Goal: Task Accomplishment & Management: Complete application form

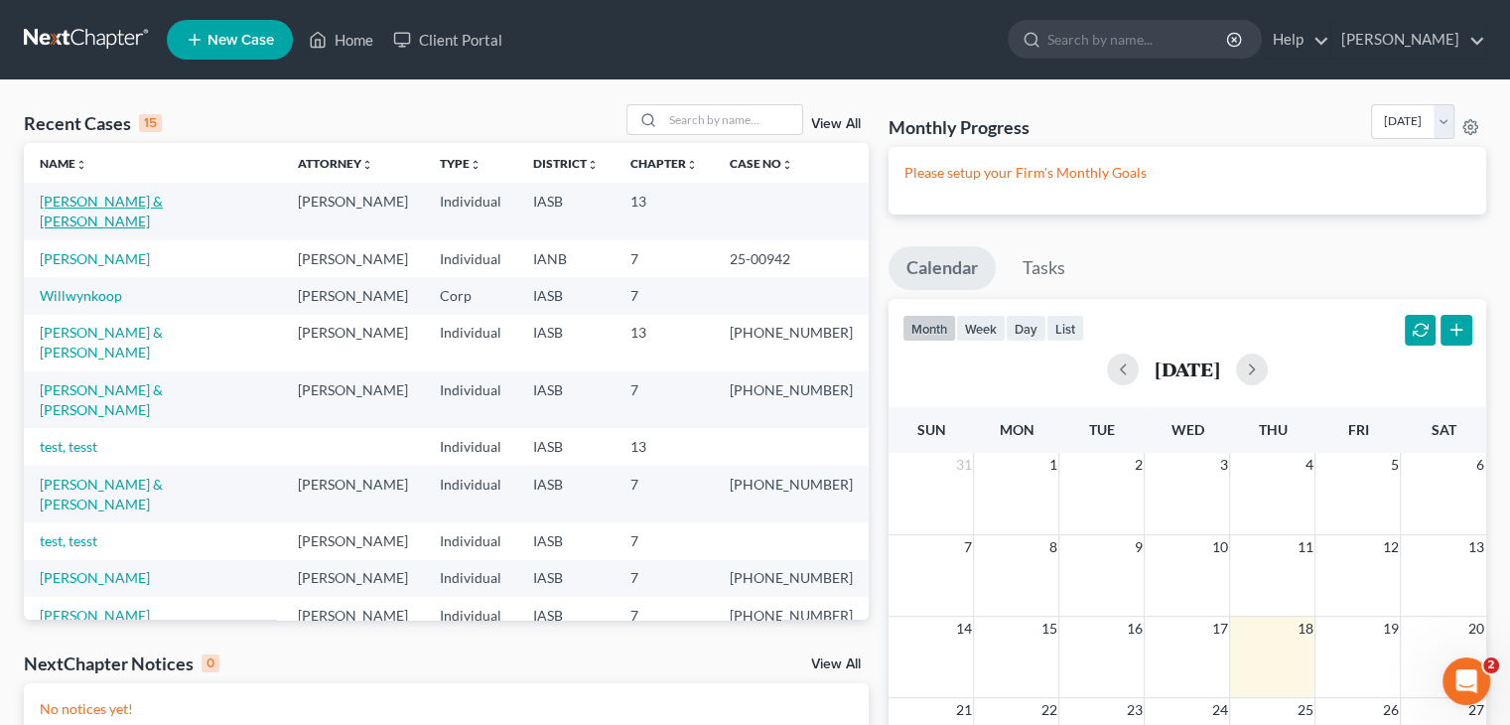
click at [163, 203] on link "[PERSON_NAME] & [PERSON_NAME]" at bounding box center [101, 211] width 123 height 37
select select "10"
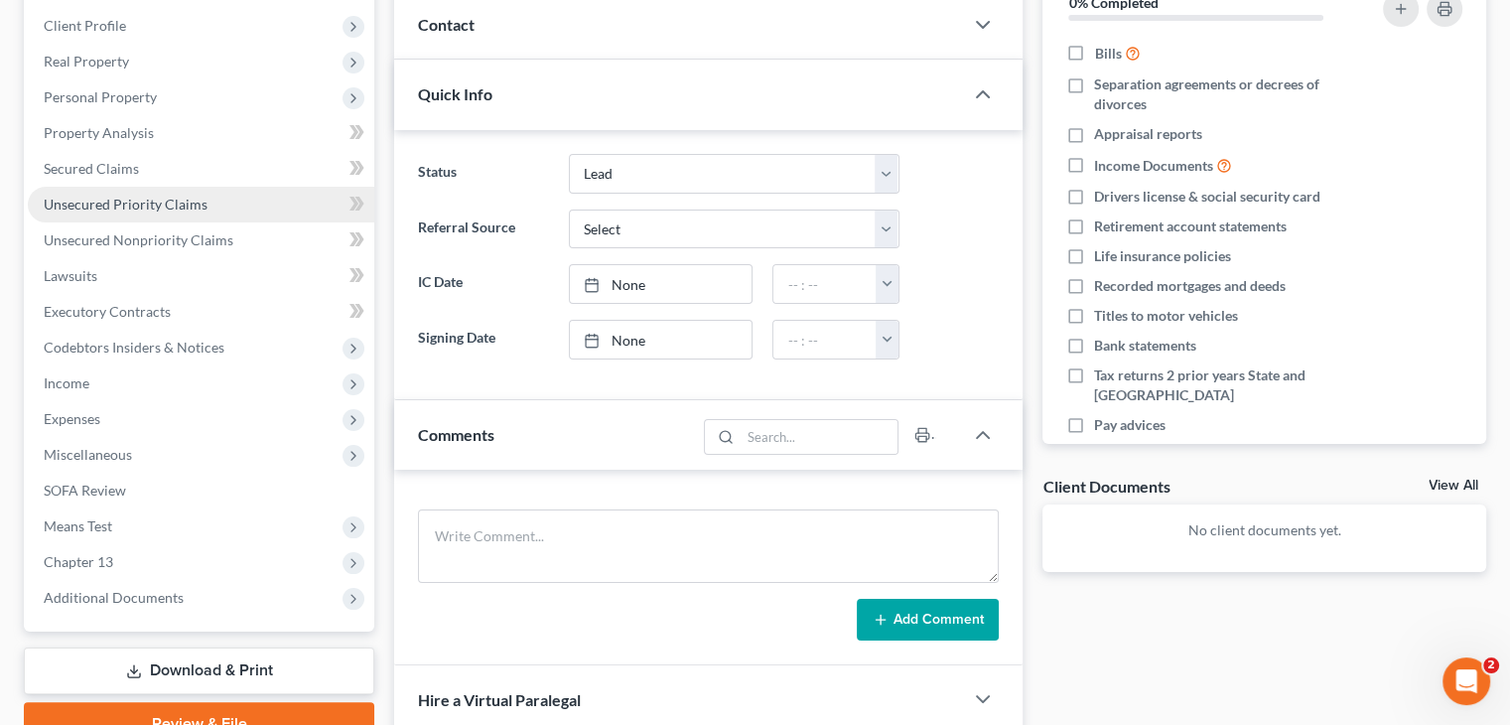
scroll to position [282, 0]
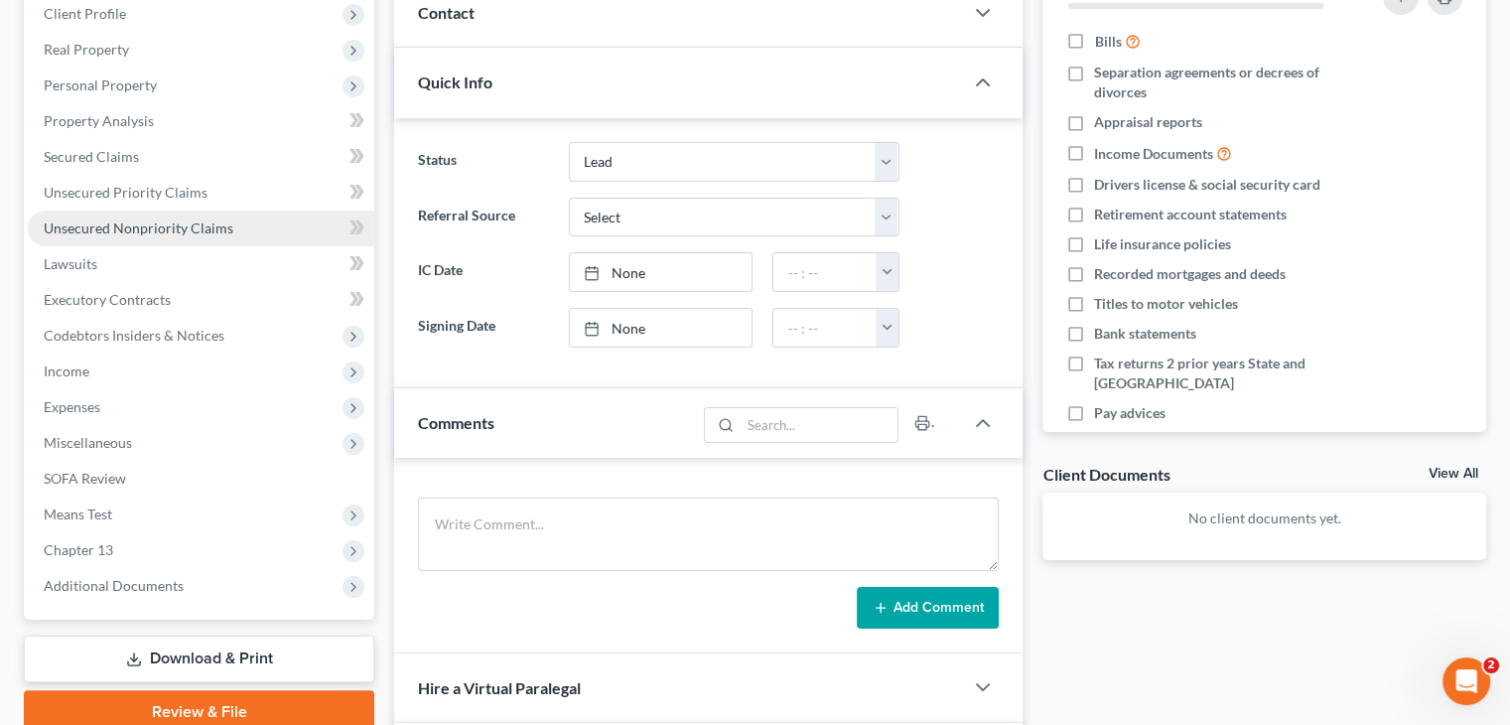
click at [130, 223] on span "Unsecured Nonpriority Claims" at bounding box center [139, 227] width 190 height 17
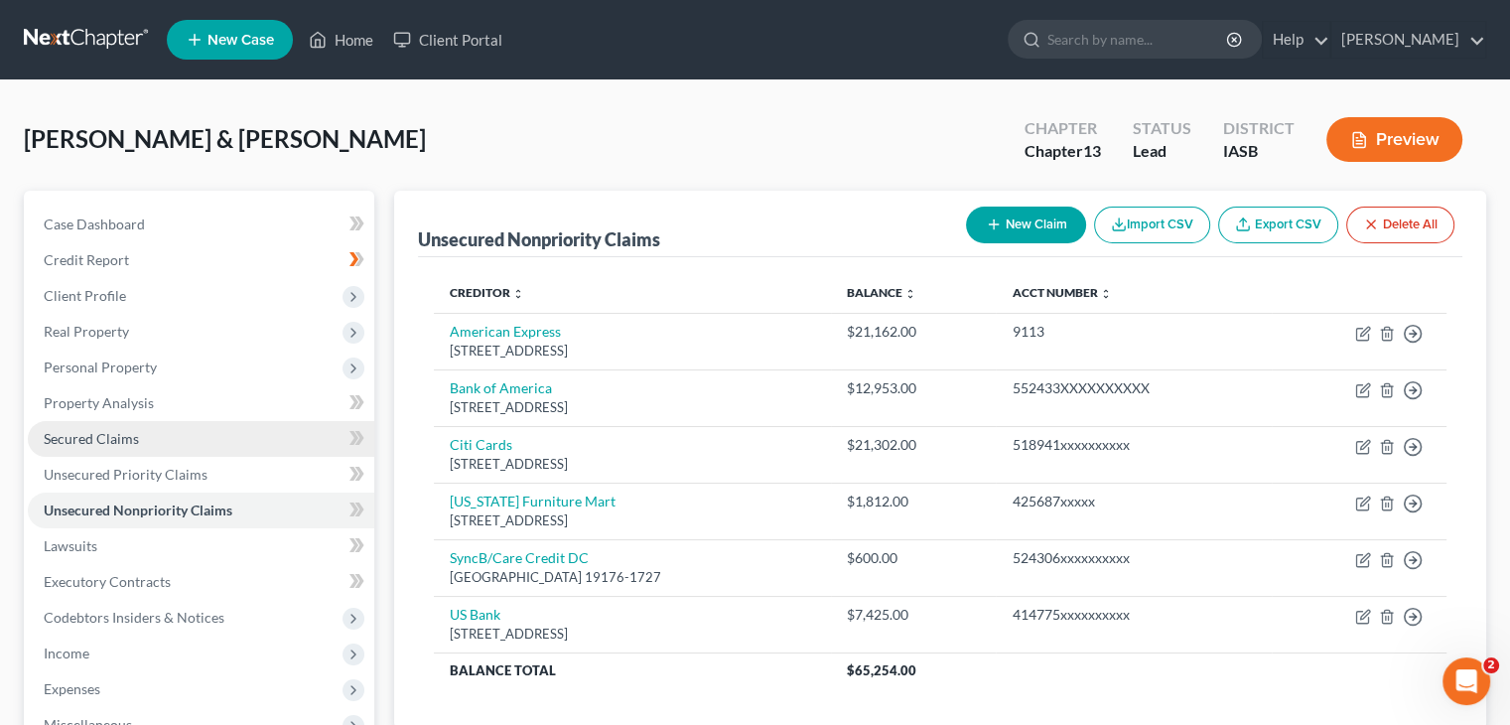
click at [187, 436] on link "Secured Claims" at bounding box center [201, 439] width 346 height 36
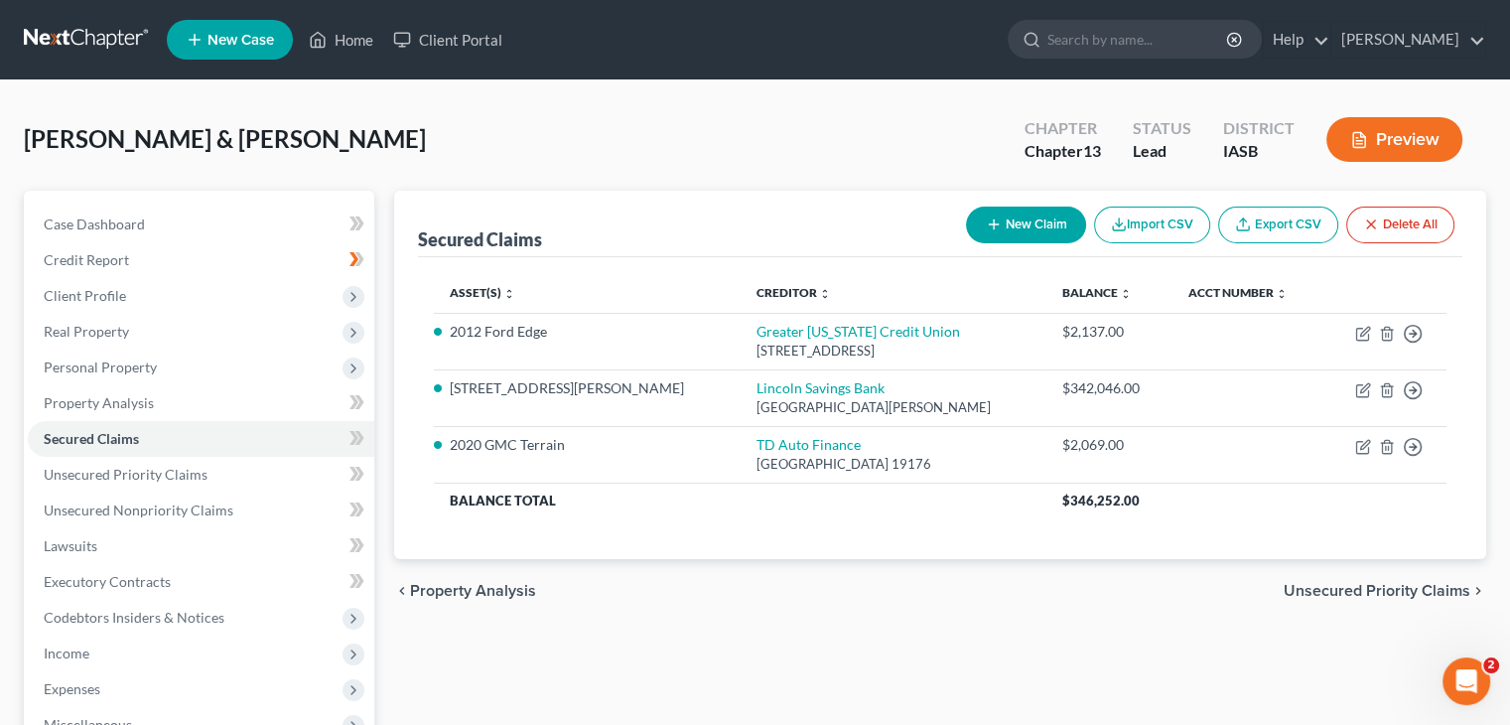
click at [1033, 215] on button "New Claim" at bounding box center [1026, 224] width 120 height 37
select select "2"
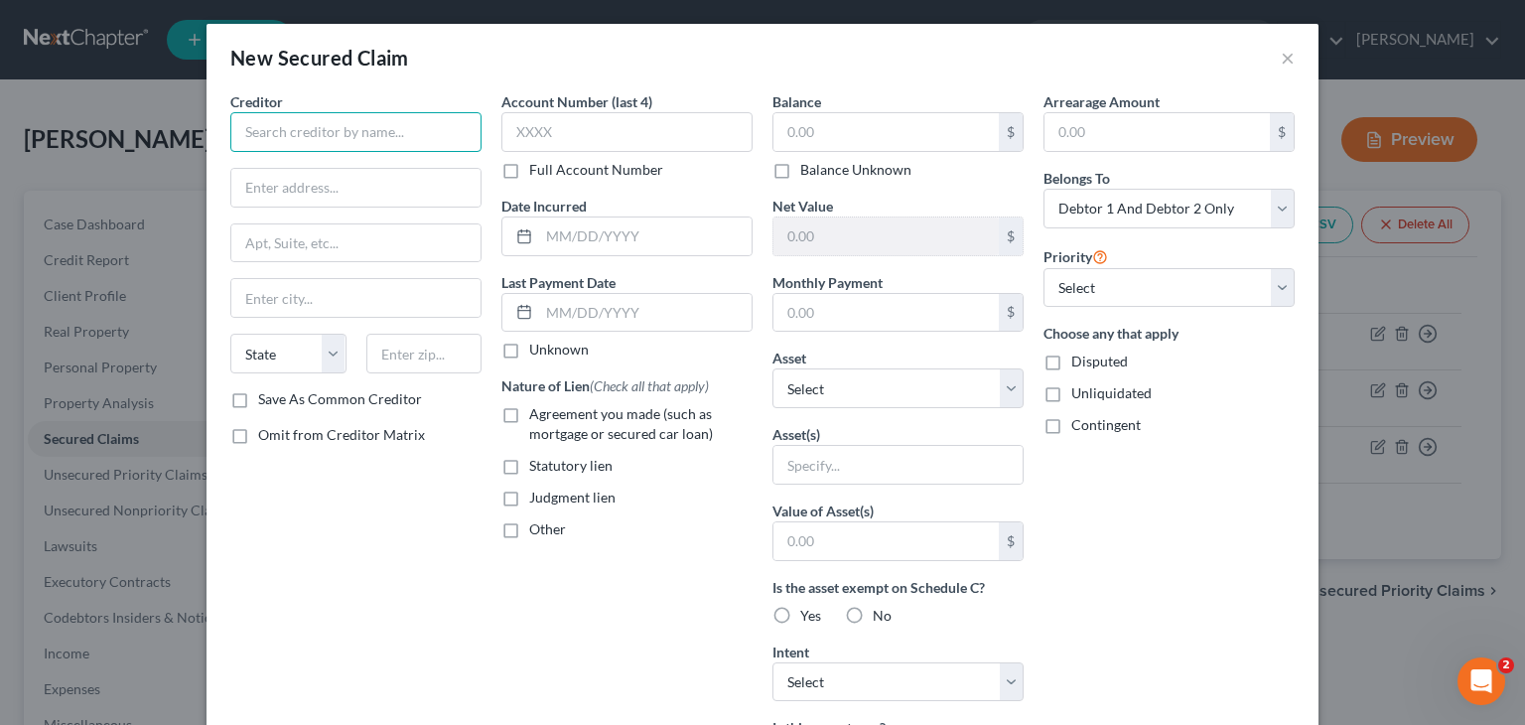
click at [384, 128] on input "text" at bounding box center [355, 132] width 251 height 40
click at [259, 136] on input "Mariott Vacation Club" at bounding box center [355, 132] width 251 height 40
click at [394, 136] on input "Marriott Vacation Club" at bounding box center [355, 132] width 251 height 40
click at [332, 191] on input "text" at bounding box center [355, 188] width 249 height 38
type input "Marriott Vacation Club"
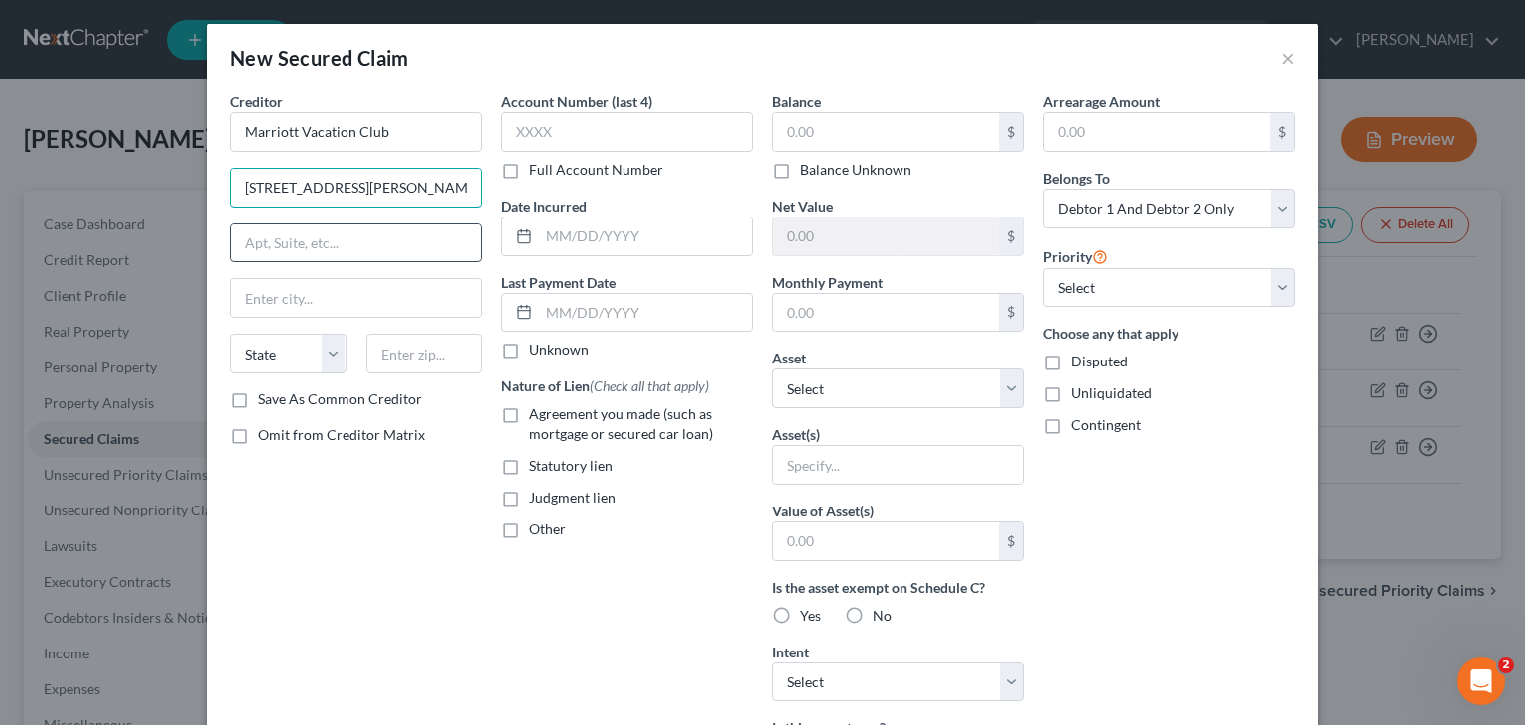
type input "[STREET_ADDRESS][PERSON_NAME]"
click at [324, 251] on input "text" at bounding box center [355, 243] width 249 height 38
type input "Suite 10"
click at [309, 289] on input "text" at bounding box center [355, 298] width 249 height 38
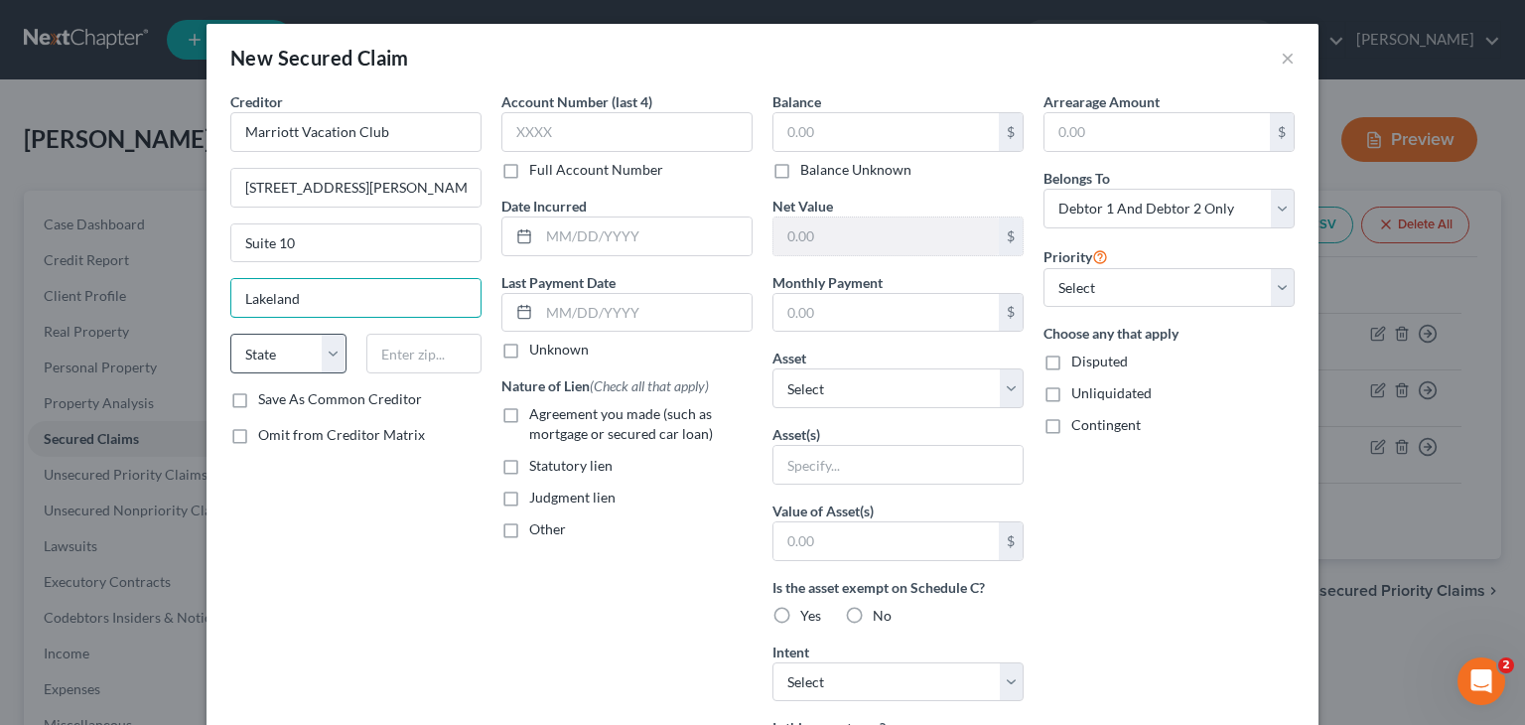
type input "Lakeland"
click at [273, 349] on select "State [US_STATE] AK AR AZ CA CO CT DE DC [GEOGRAPHIC_DATA] [GEOGRAPHIC_DATA] GU…" at bounding box center [288, 354] width 116 height 40
select select "9"
click at [230, 334] on select "State [US_STATE] AK AR AZ CA CO CT DE DC [GEOGRAPHIC_DATA] [GEOGRAPHIC_DATA] GU…" at bounding box center [288, 354] width 116 height 40
click at [429, 361] on input "text" at bounding box center [424, 354] width 116 height 40
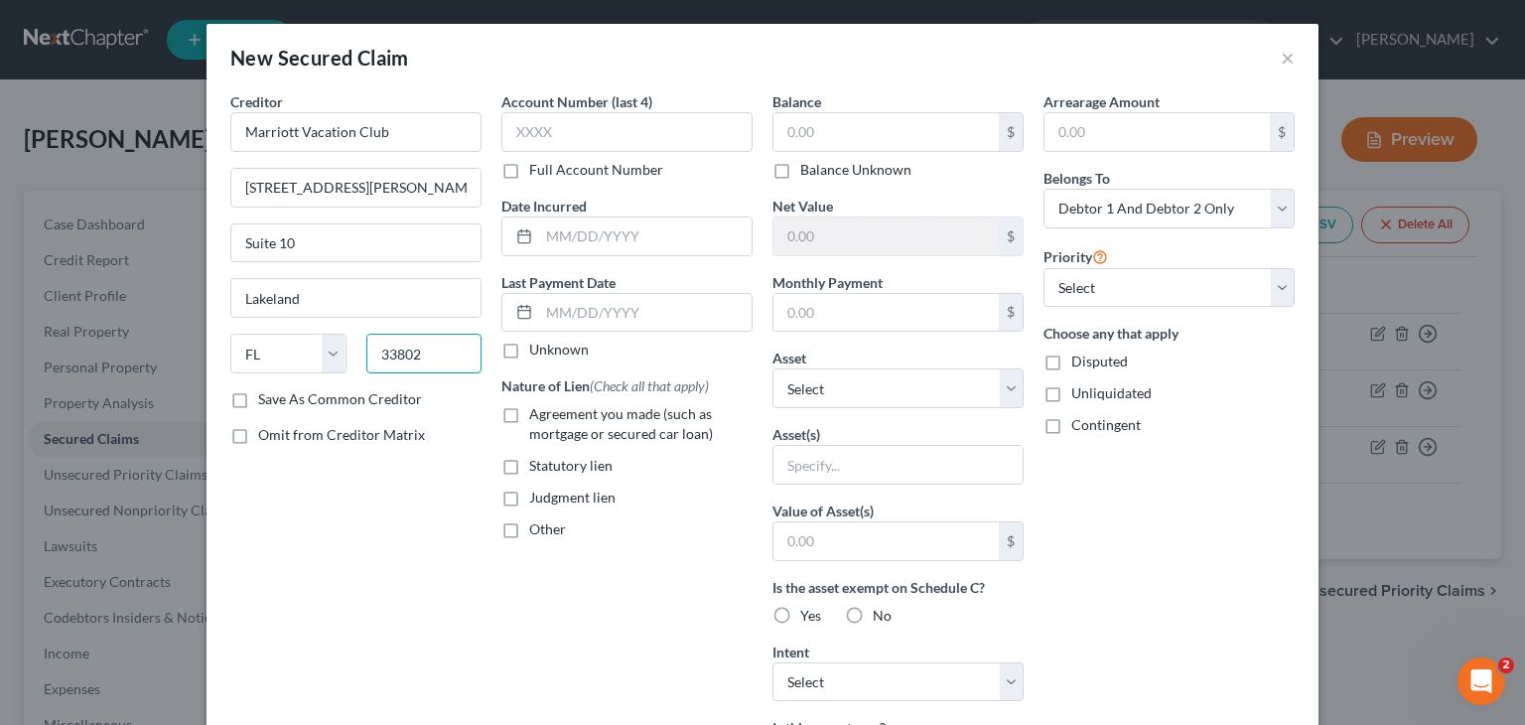
type input "33802"
click at [258, 398] on label "Save As Common Creditor" at bounding box center [340, 399] width 164 height 20
click at [266, 398] on input "Save As Common Creditor" at bounding box center [272, 395] width 13 height 13
checkbox input "true"
click at [600, 135] on input "text" at bounding box center [626, 132] width 251 height 40
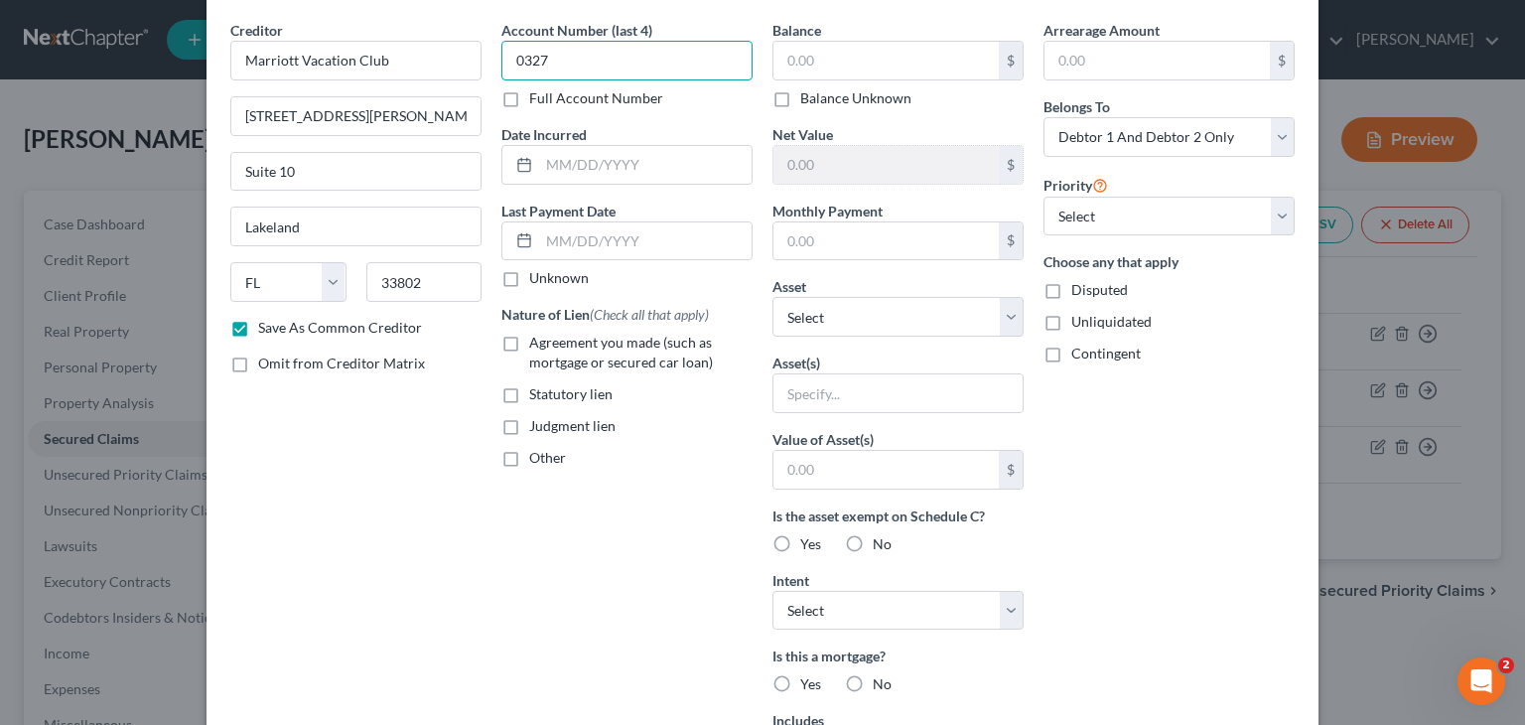
type input "0327"
click at [667, 401] on div "Statutory lien" at bounding box center [626, 394] width 251 height 20
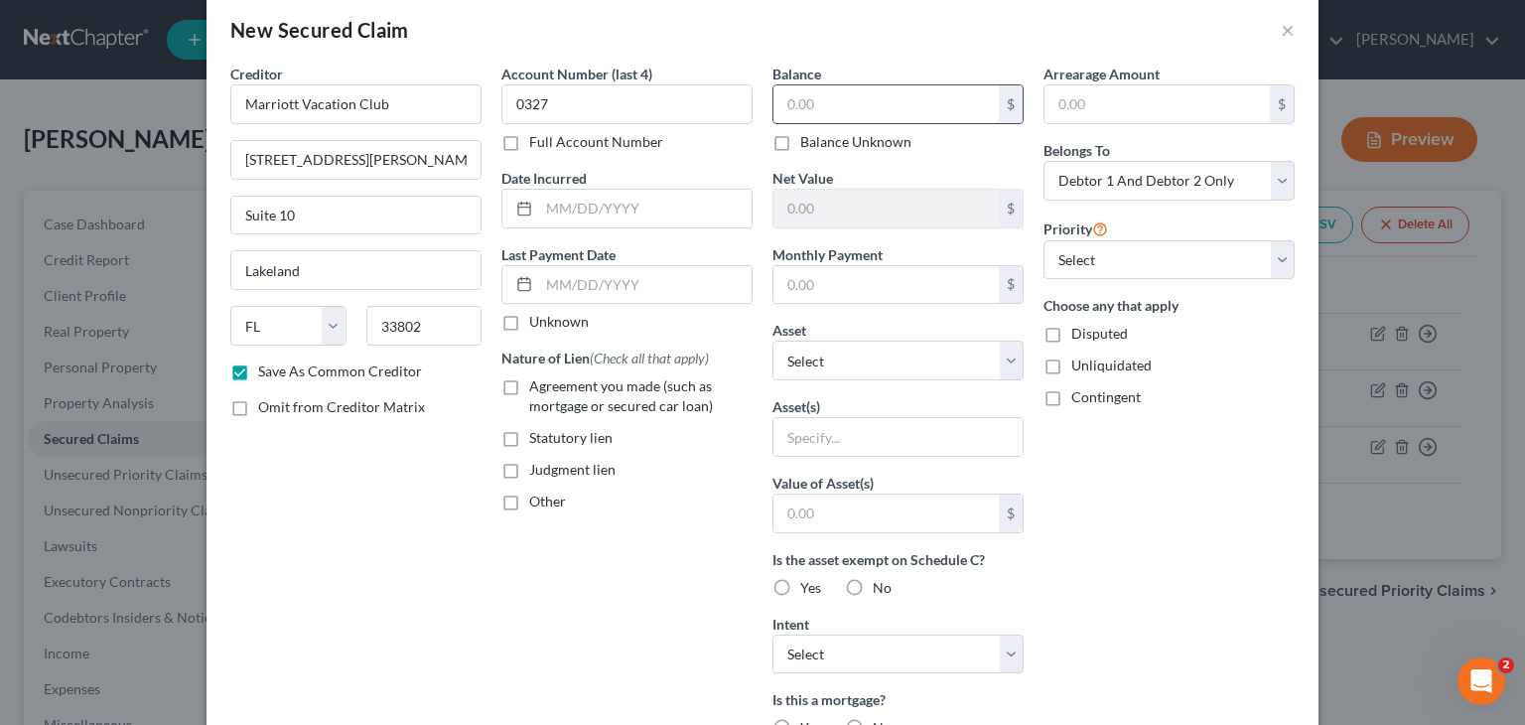
click at [799, 110] on input "text" at bounding box center [885, 104] width 225 height 38
click at [800, 144] on label "Balance Unknown" at bounding box center [855, 142] width 111 height 20
click at [808, 144] on input "Balance Unknown" at bounding box center [814, 138] width 13 height 13
checkbox input "true"
type input "0.00"
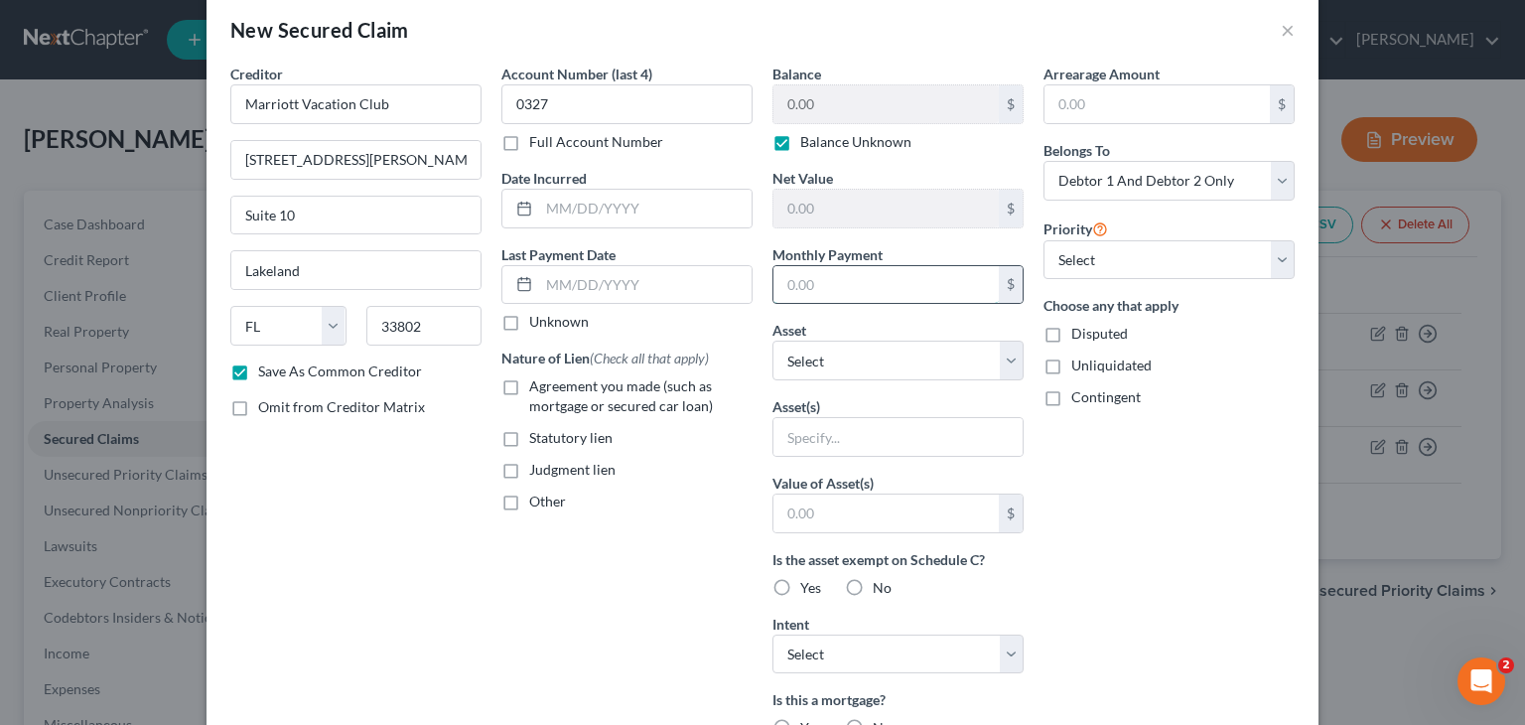
click at [818, 272] on input "text" at bounding box center [885, 285] width 225 height 38
type input "171.68"
click at [839, 345] on select "Select Other Multiple Assets 2020 GMC Terrain - $16115.0 [STREET_ADDRESS][PERSO…" at bounding box center [897, 360] width 251 height 40
click at [847, 354] on select "Select Other Multiple Assets 2020 GMC Terrain - $16115.0 [STREET_ADDRESS][PERSO…" at bounding box center [897, 360] width 251 height 40
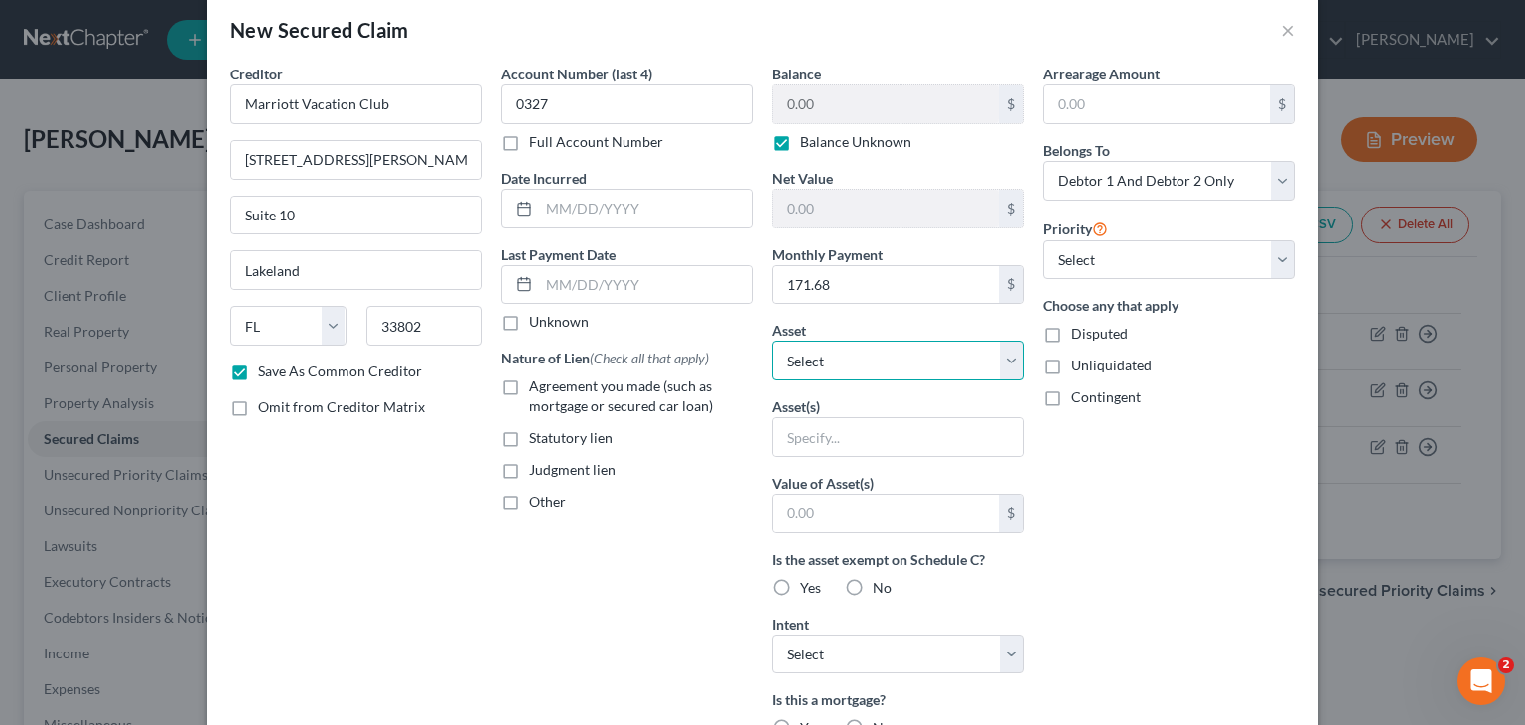
click at [847, 354] on select "Select Other Multiple Assets 2020 GMC Terrain - $16115.0 [STREET_ADDRESS][PERSO…" at bounding box center [897, 360] width 251 height 40
click at [1096, 251] on select "Select 1st 2nd 3rd 4th 5th 6th 7th 8th 9th 10th 11th 12th 13th 14th 15th 16th 1…" at bounding box center [1168, 260] width 251 height 40
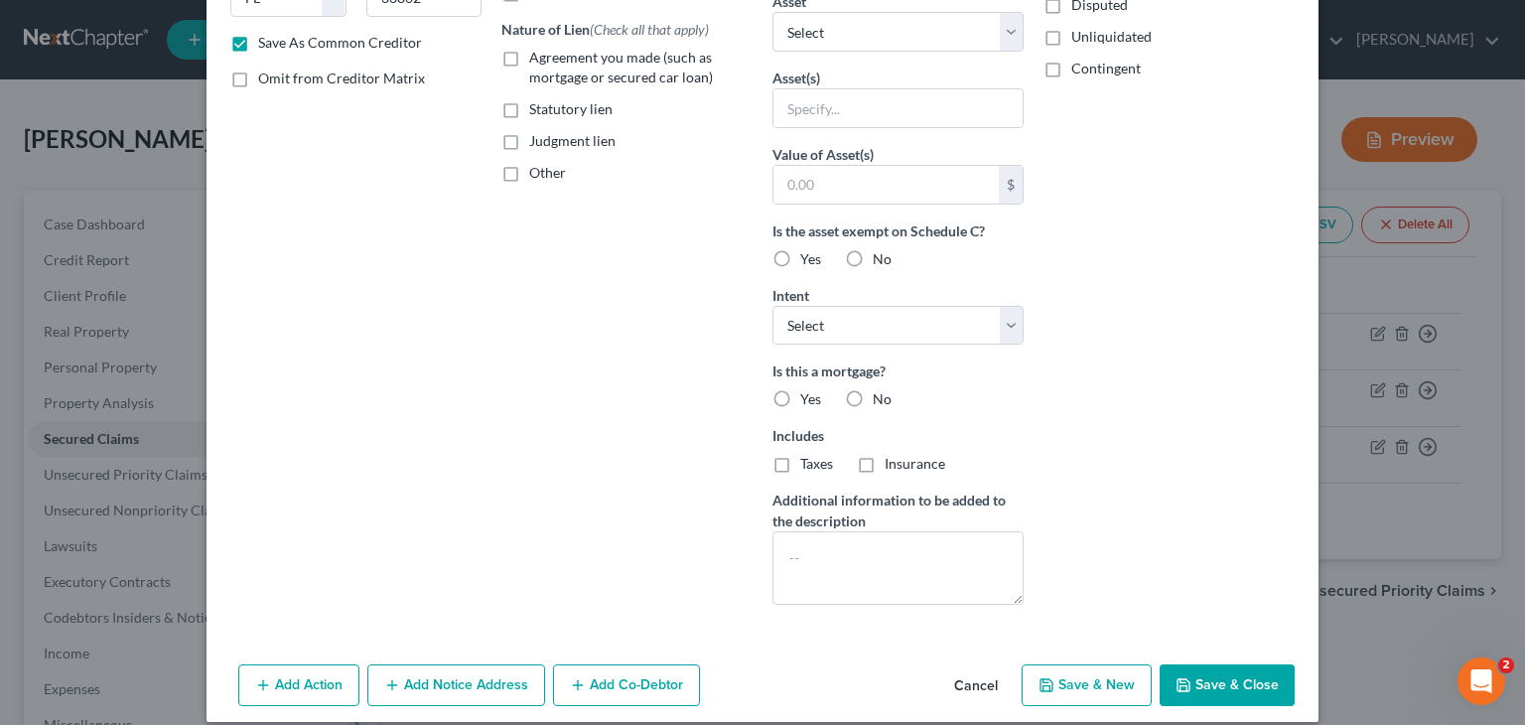
scroll to position [355, 0]
click at [875, 549] on textarea at bounding box center [897, 568] width 251 height 73
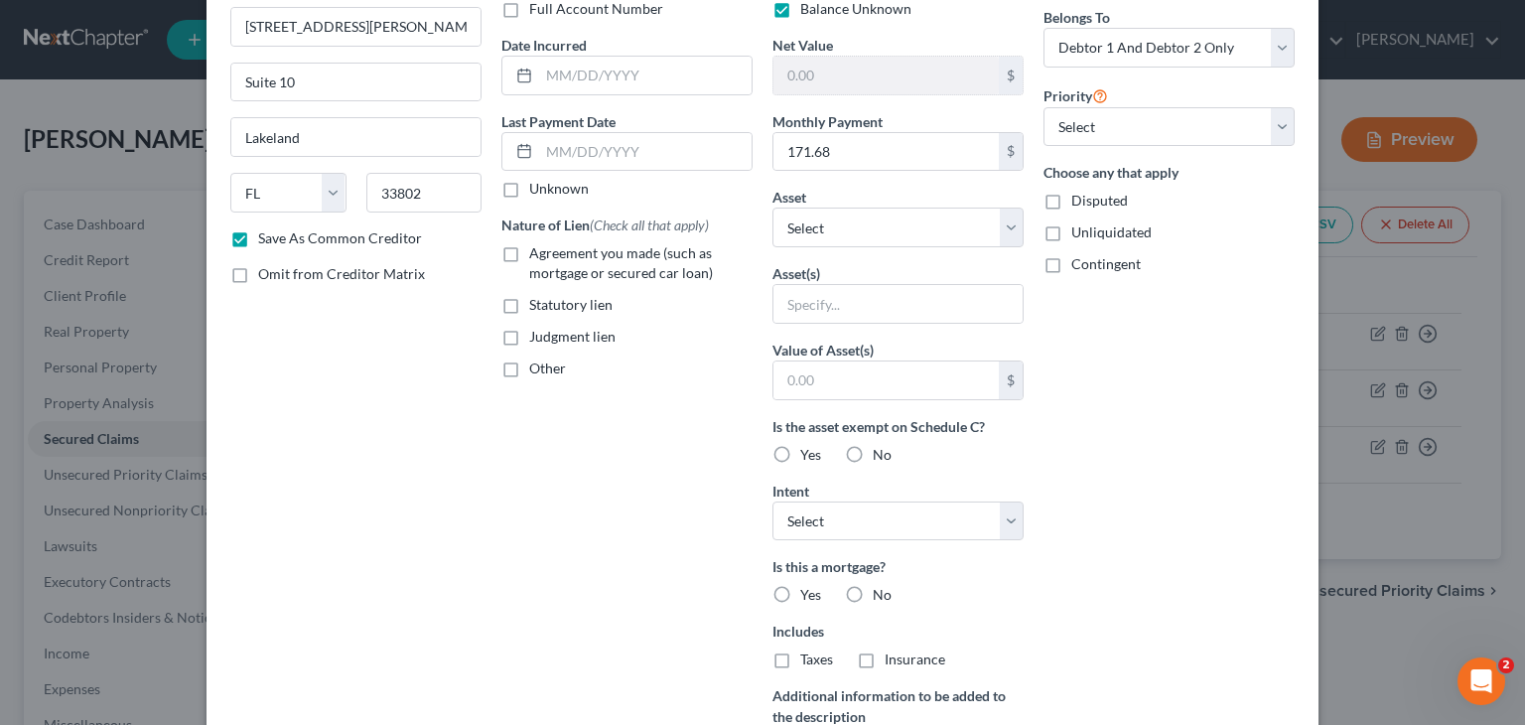
scroll to position [30, 0]
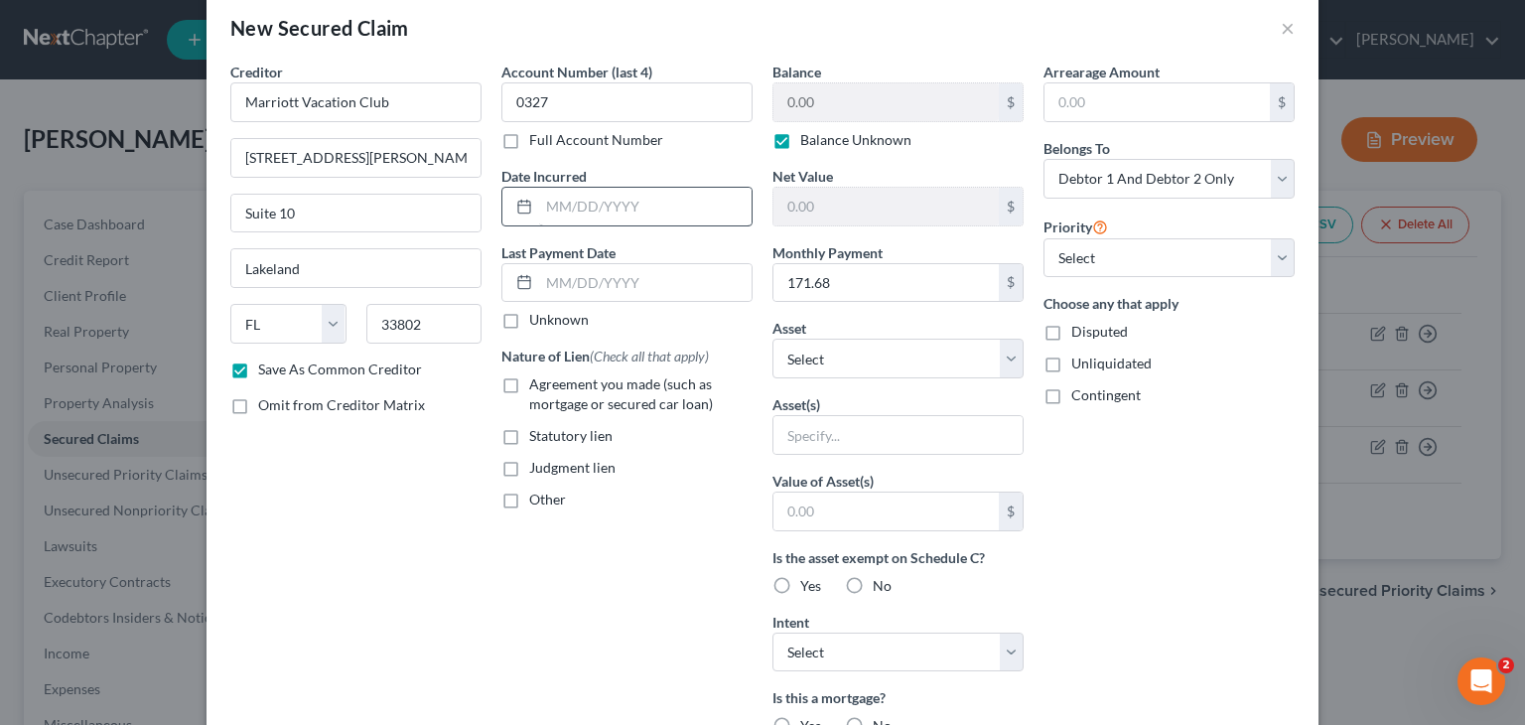
type textarea "Timeshare"
click at [643, 211] on input "text" at bounding box center [645, 207] width 212 height 38
type input "[DATE]"
click at [842, 192] on input "text" at bounding box center [885, 207] width 225 height 38
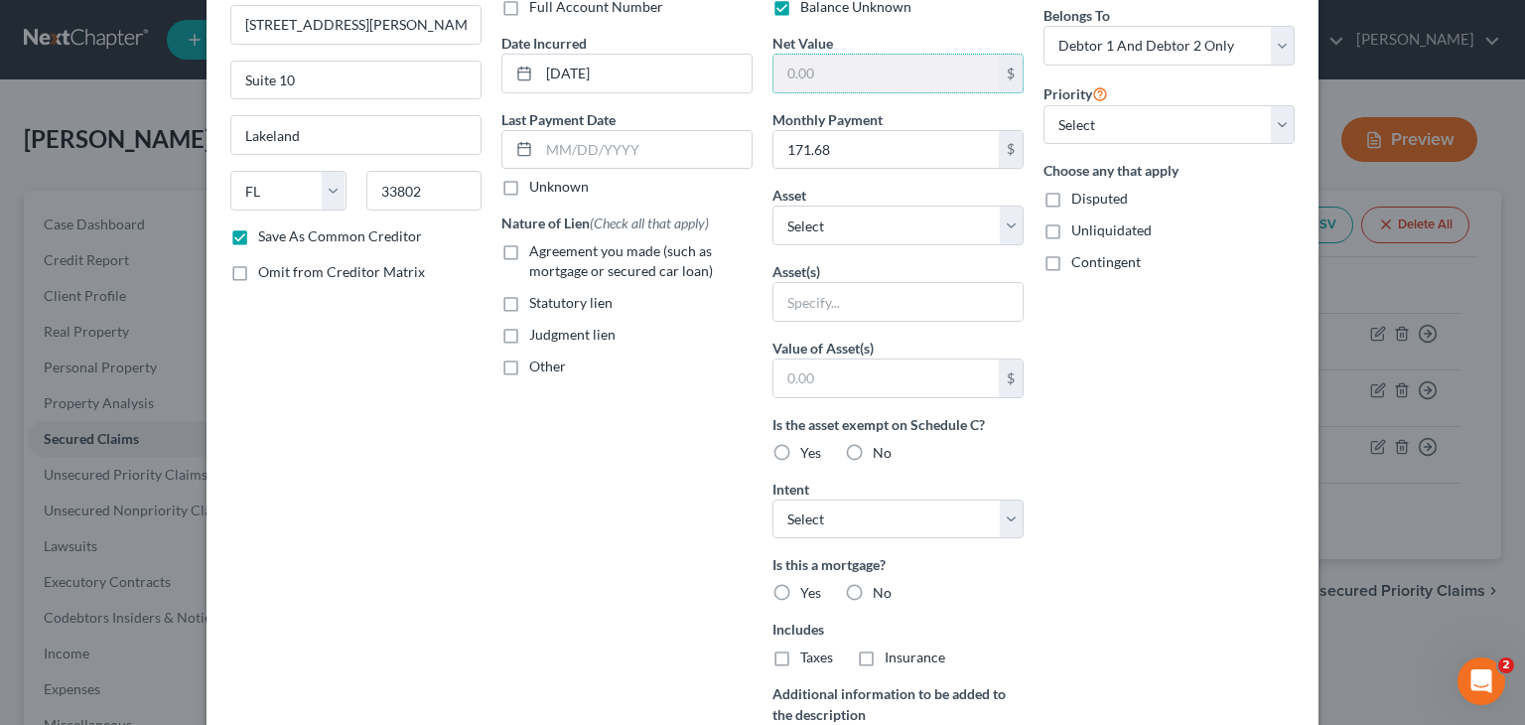
scroll to position [374, 0]
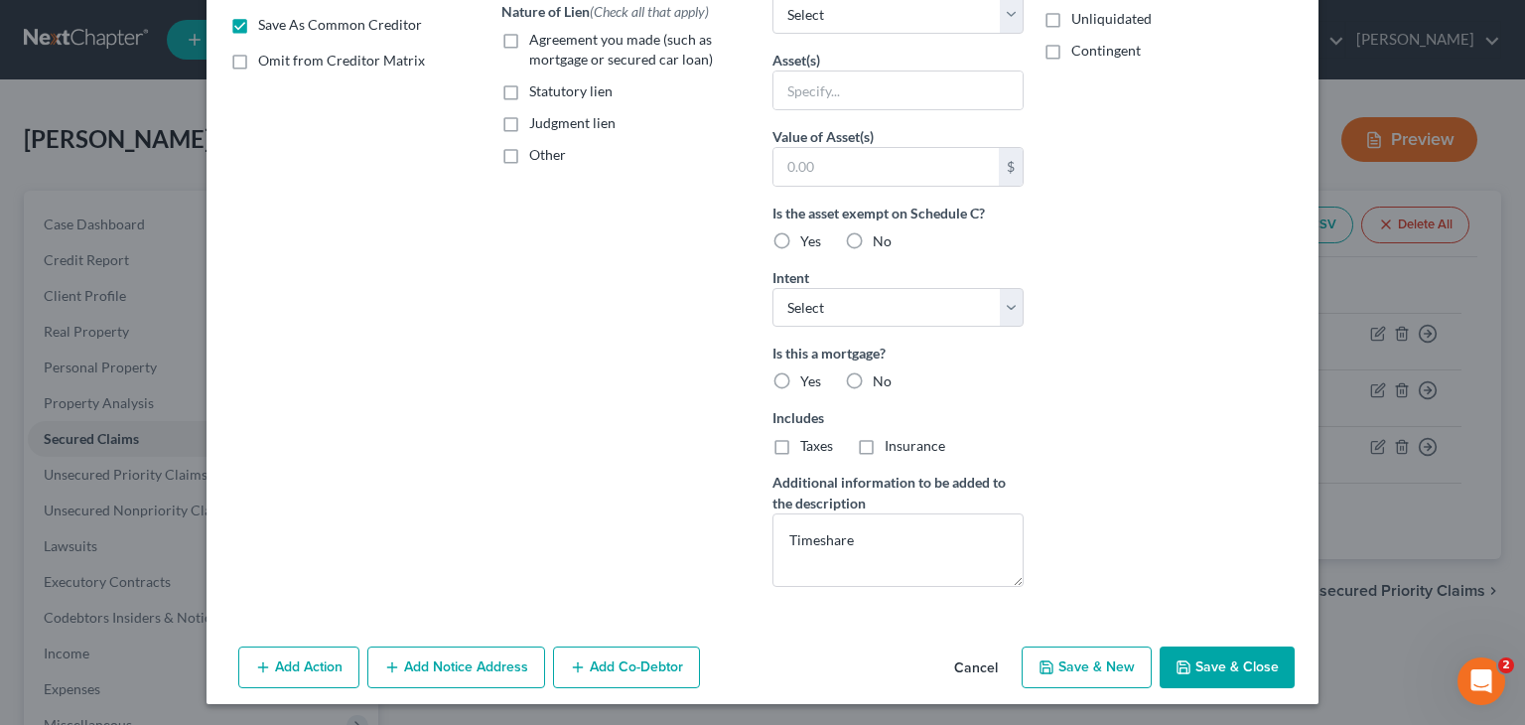
click at [1179, 659] on icon "button" at bounding box center [1183, 667] width 16 height 16
checkbox input "false"
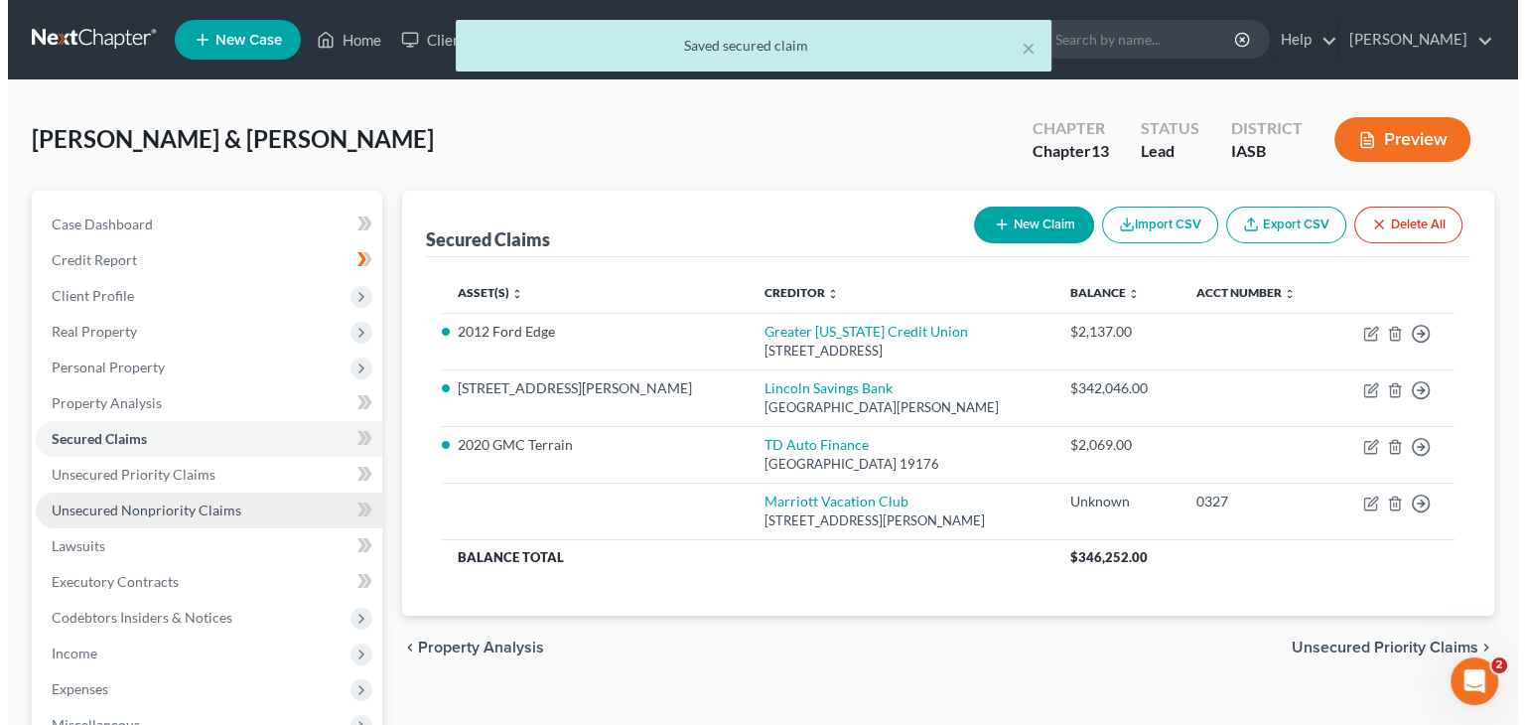
scroll to position [117, 0]
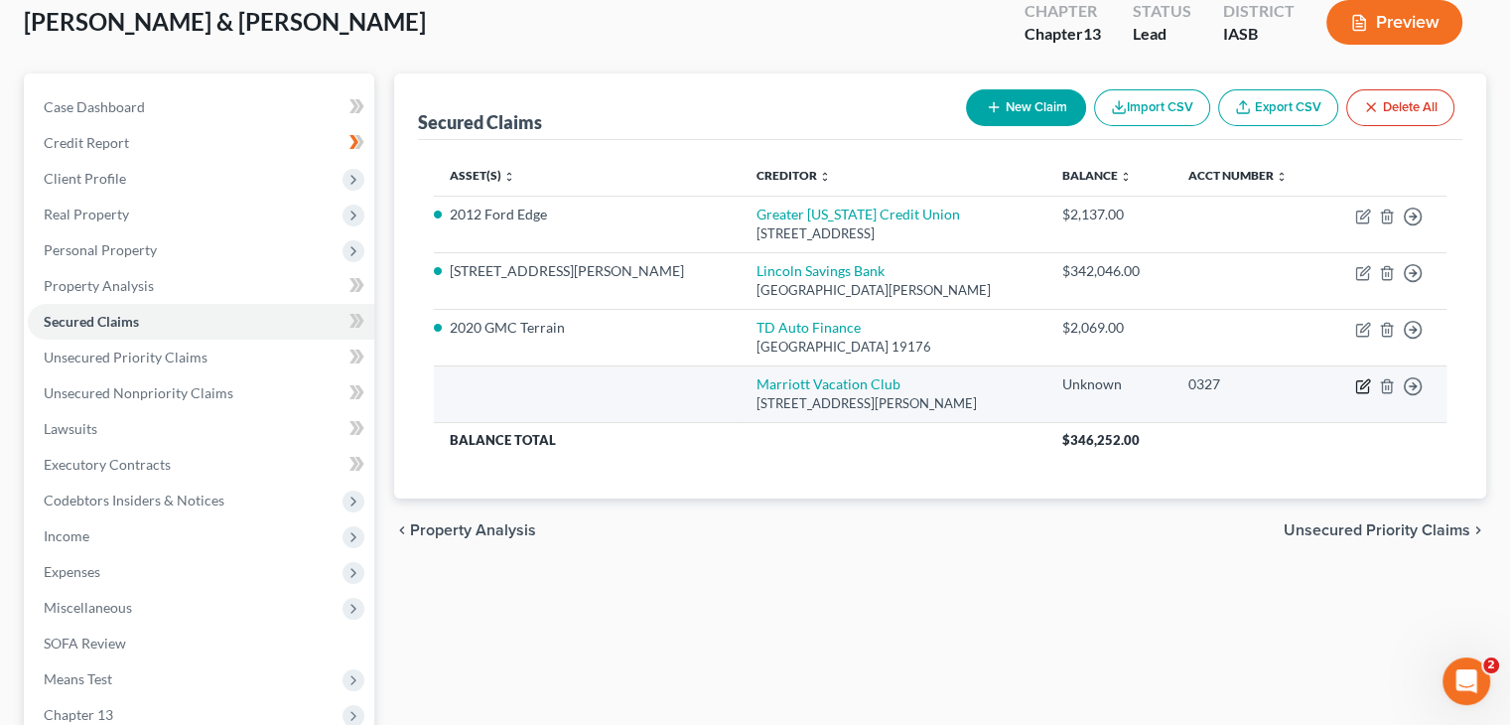
click at [1360, 381] on icon "button" at bounding box center [1363, 386] width 16 height 16
select select "9"
select select "2"
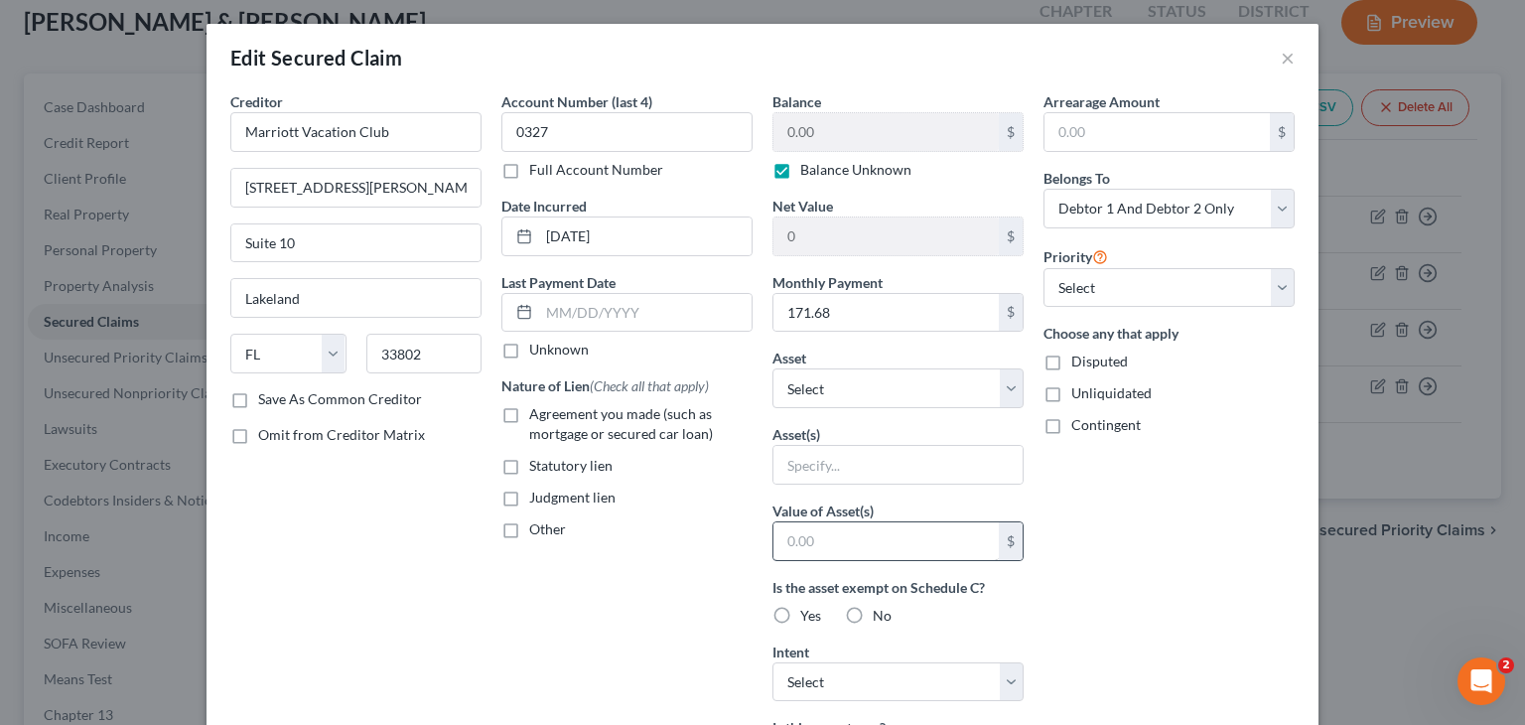
scroll to position [195, 0]
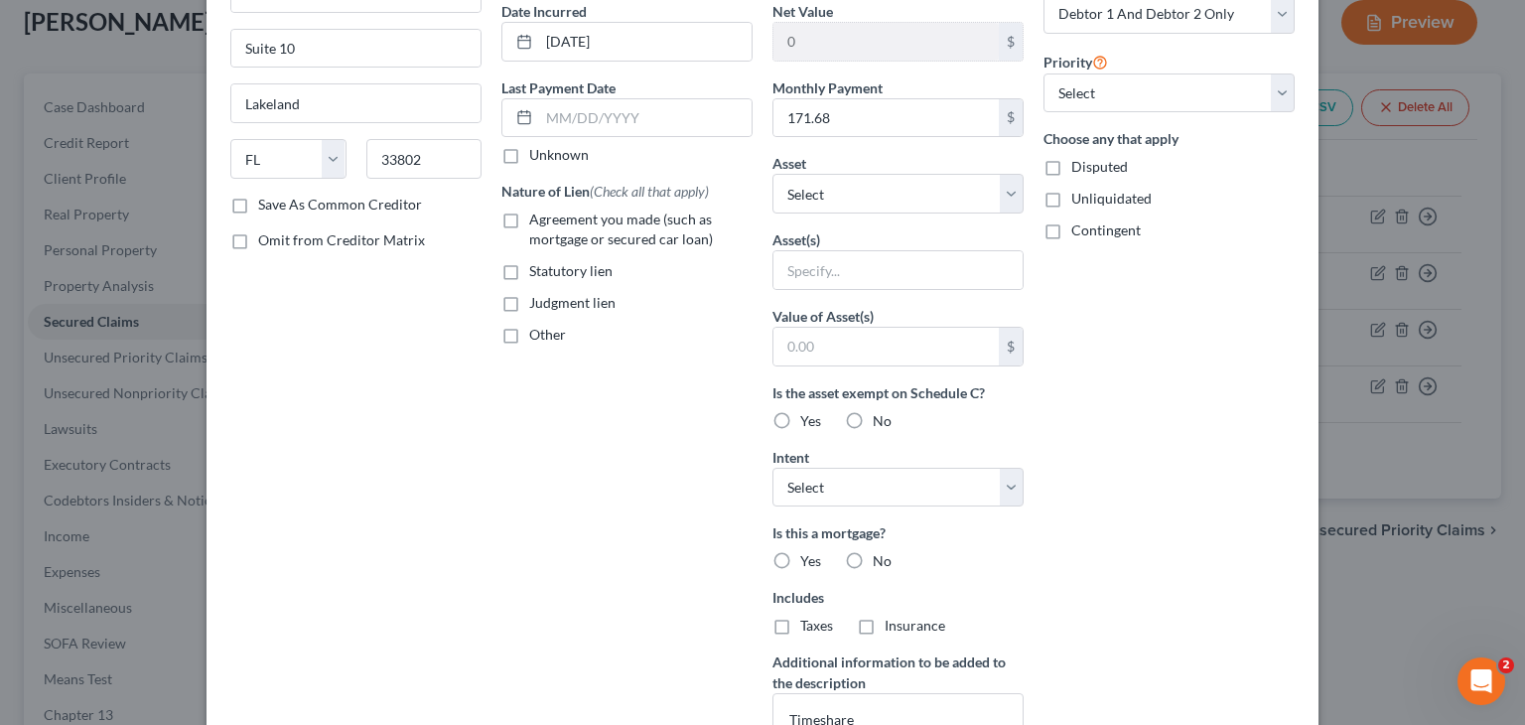
click at [800, 551] on label "Yes" at bounding box center [810, 561] width 21 height 20
click at [808, 551] on input "Yes" at bounding box center [814, 557] width 13 height 13
radio input "true"
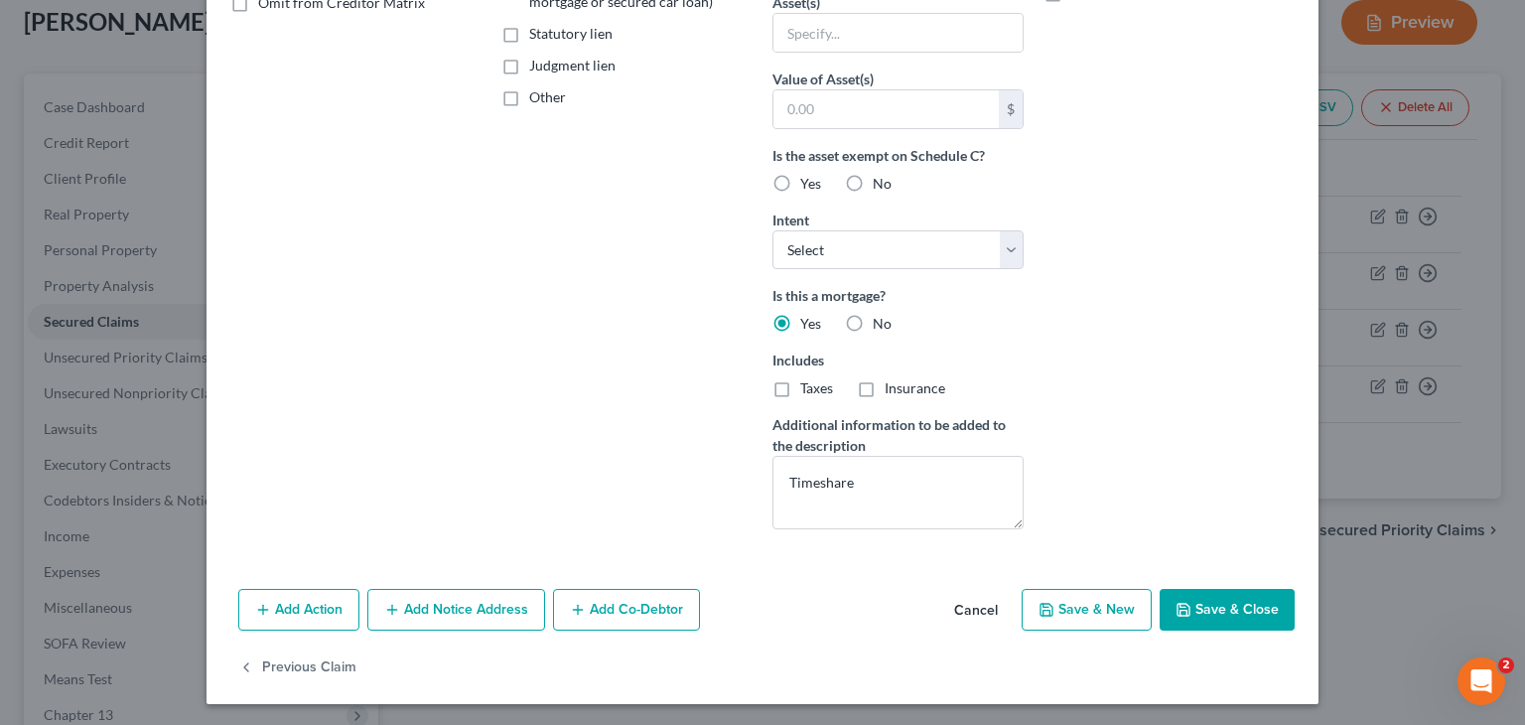
click at [1203, 610] on button "Save & Close" at bounding box center [1226, 610] width 135 height 42
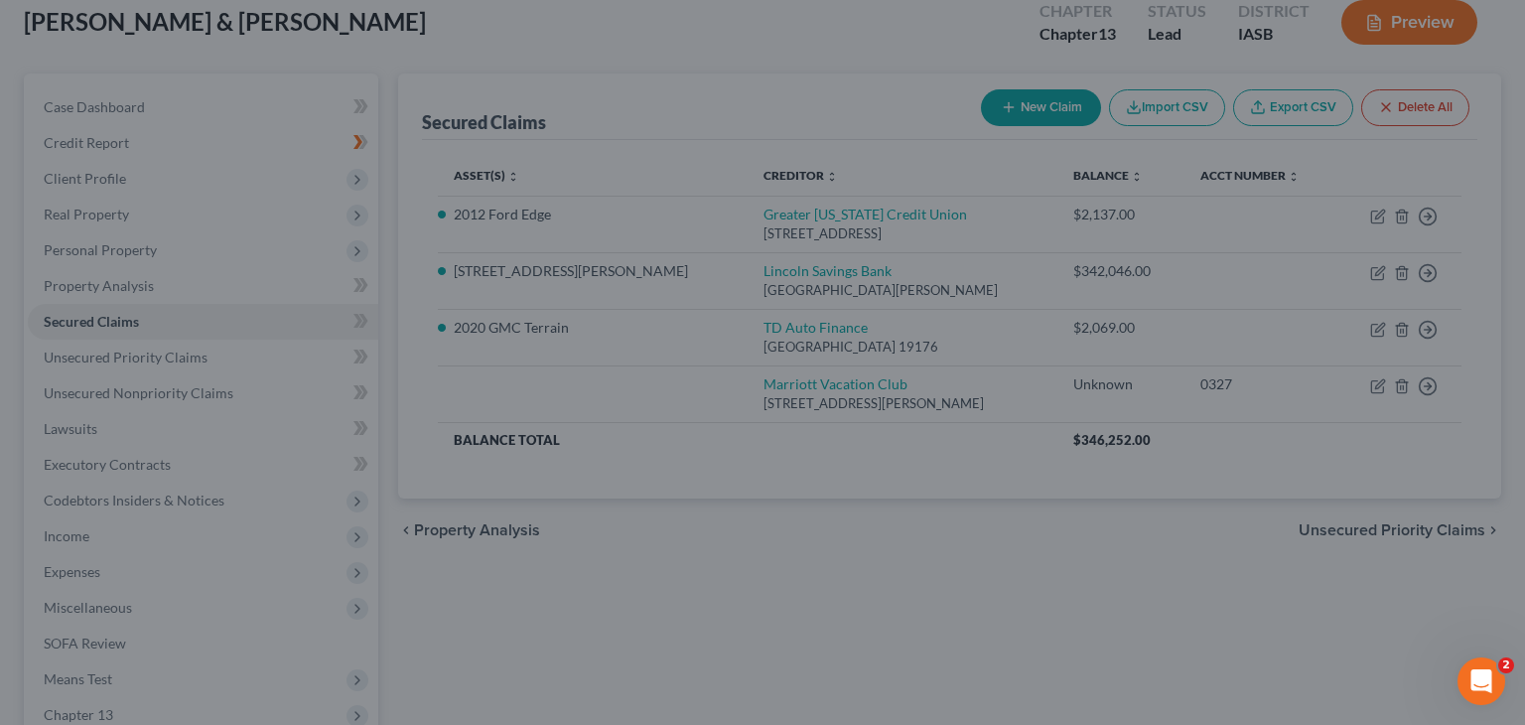
type input "0"
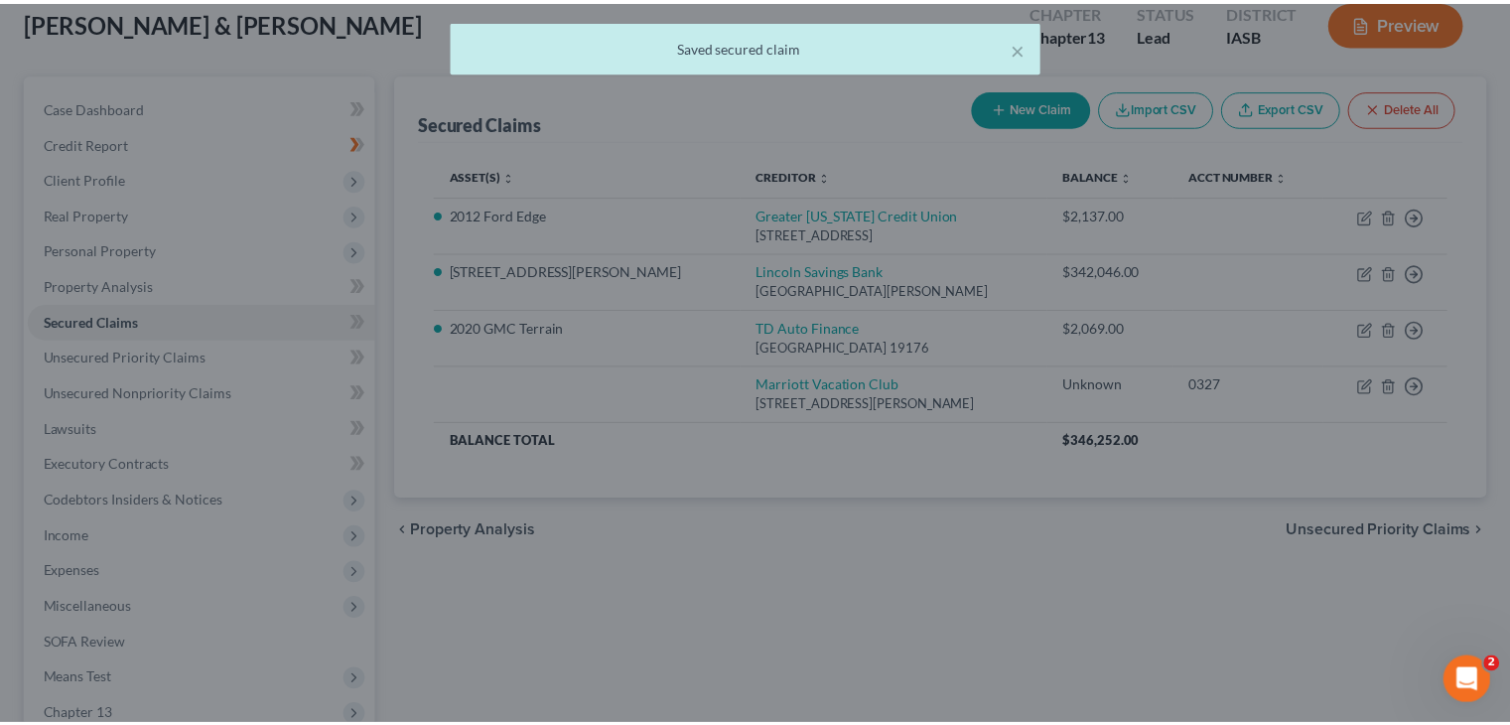
scroll to position [215, 0]
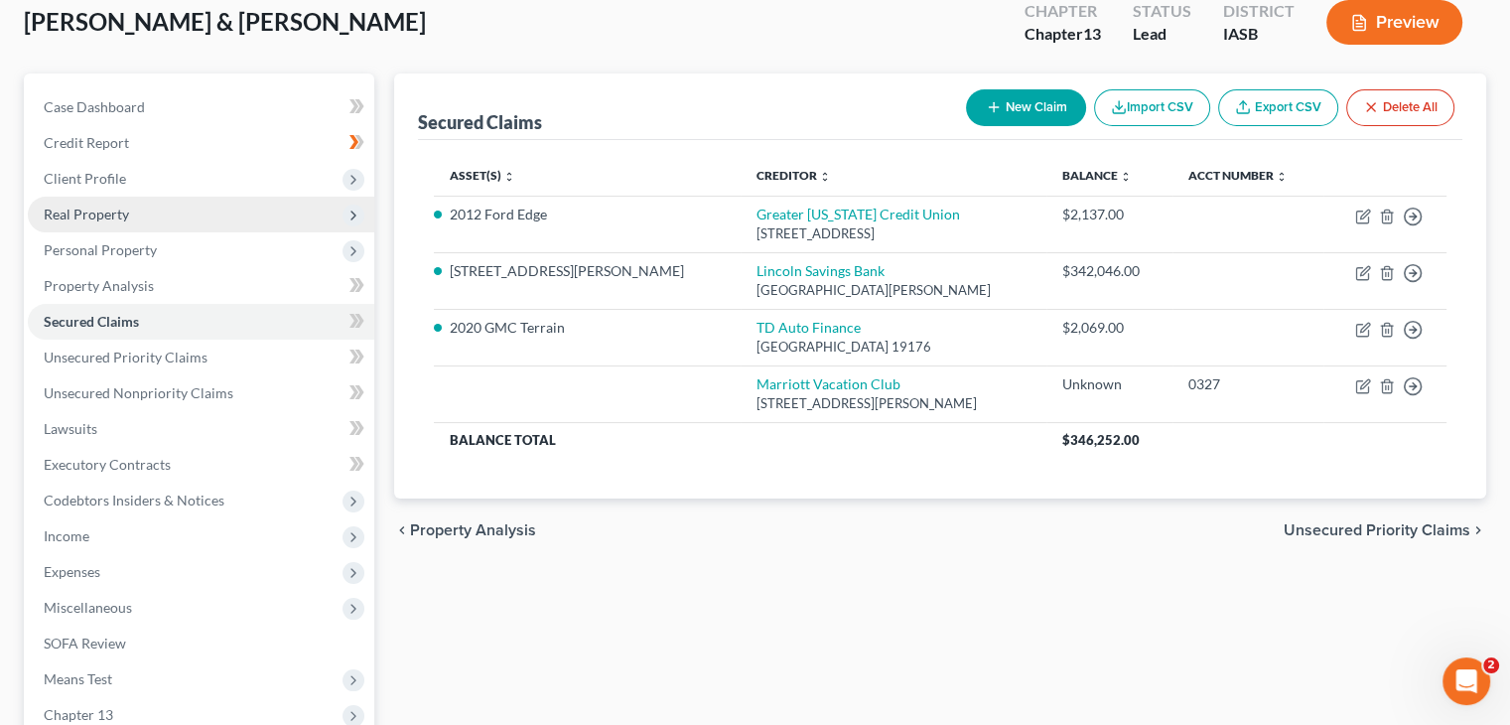
click at [168, 203] on span "Real Property" at bounding box center [201, 215] width 346 height 36
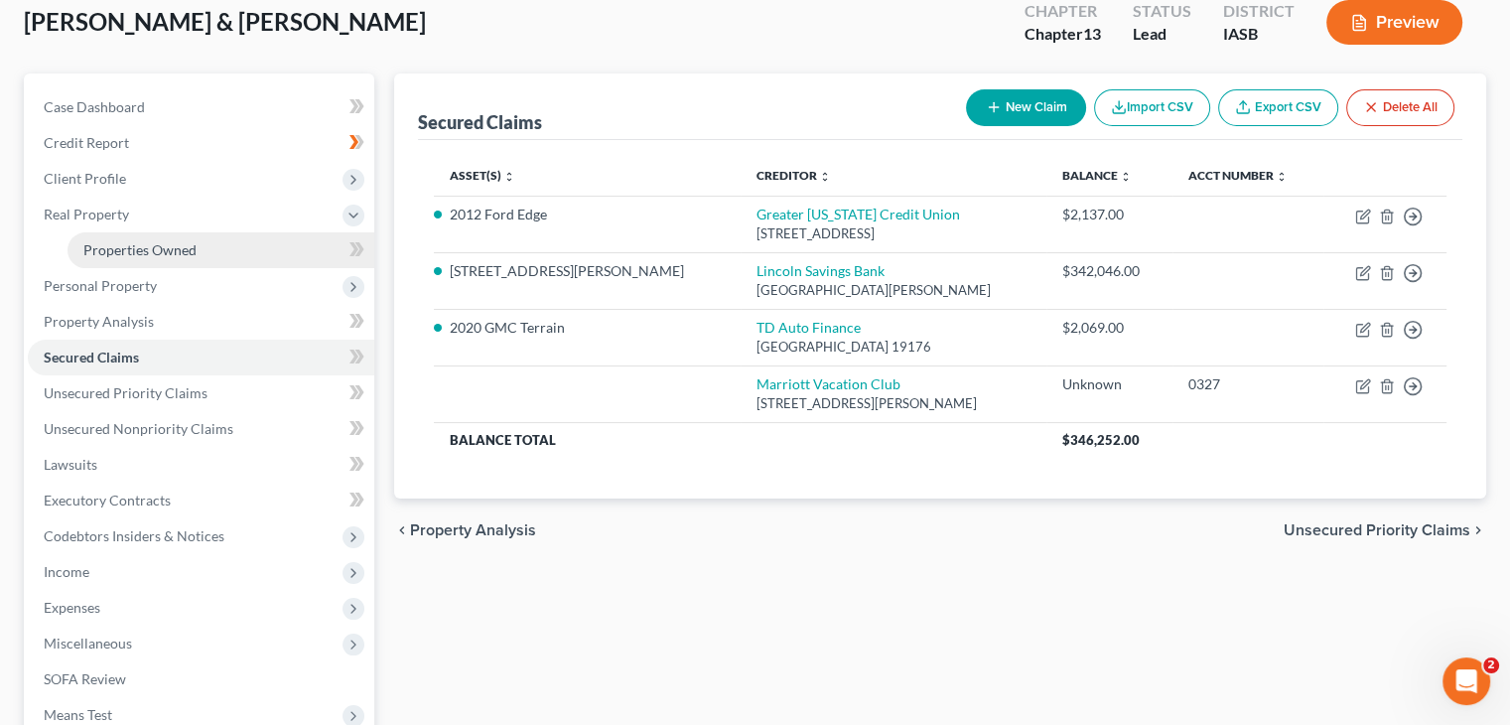
click at [177, 235] on link "Properties Owned" at bounding box center [221, 250] width 307 height 36
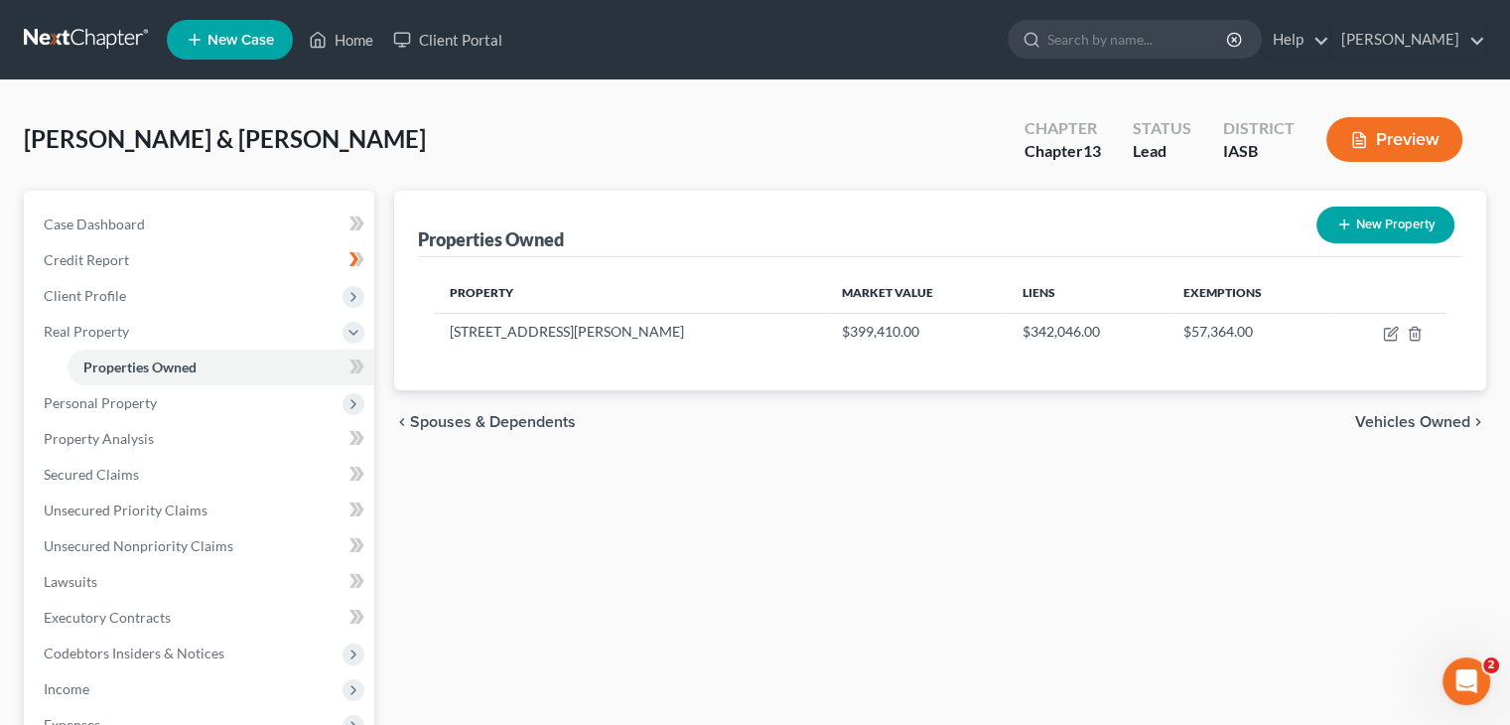
click at [1377, 221] on button "New Property" at bounding box center [1385, 224] width 138 height 37
select select "16"
select select "2"
select select "0"
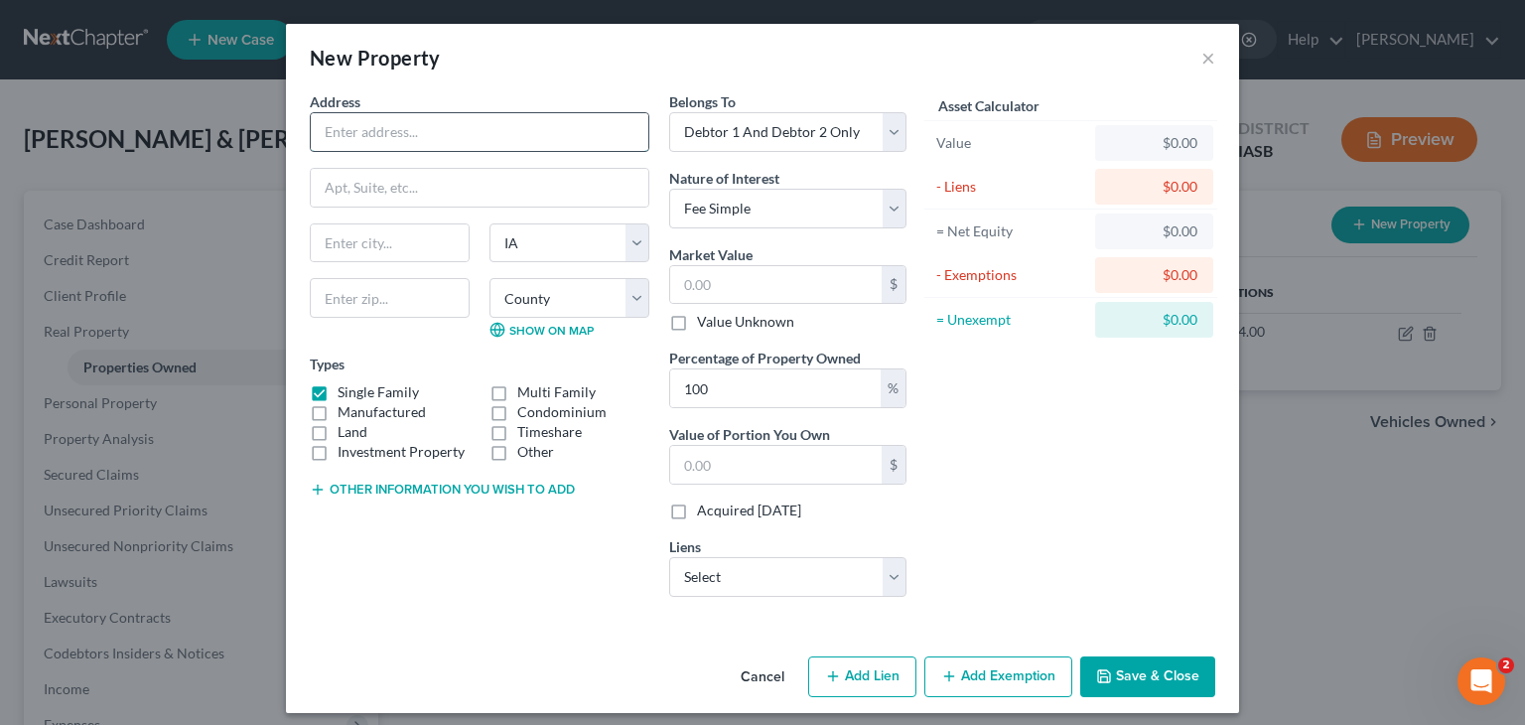
click at [502, 117] on input "text" at bounding box center [480, 132] width 338 height 38
type input "[STREET_ADDRESS][PERSON_NAME]"
click at [480, 177] on input "text" at bounding box center [480, 188] width 338 height 38
type input "Suite 10"
click at [370, 242] on input "text" at bounding box center [390, 243] width 158 height 38
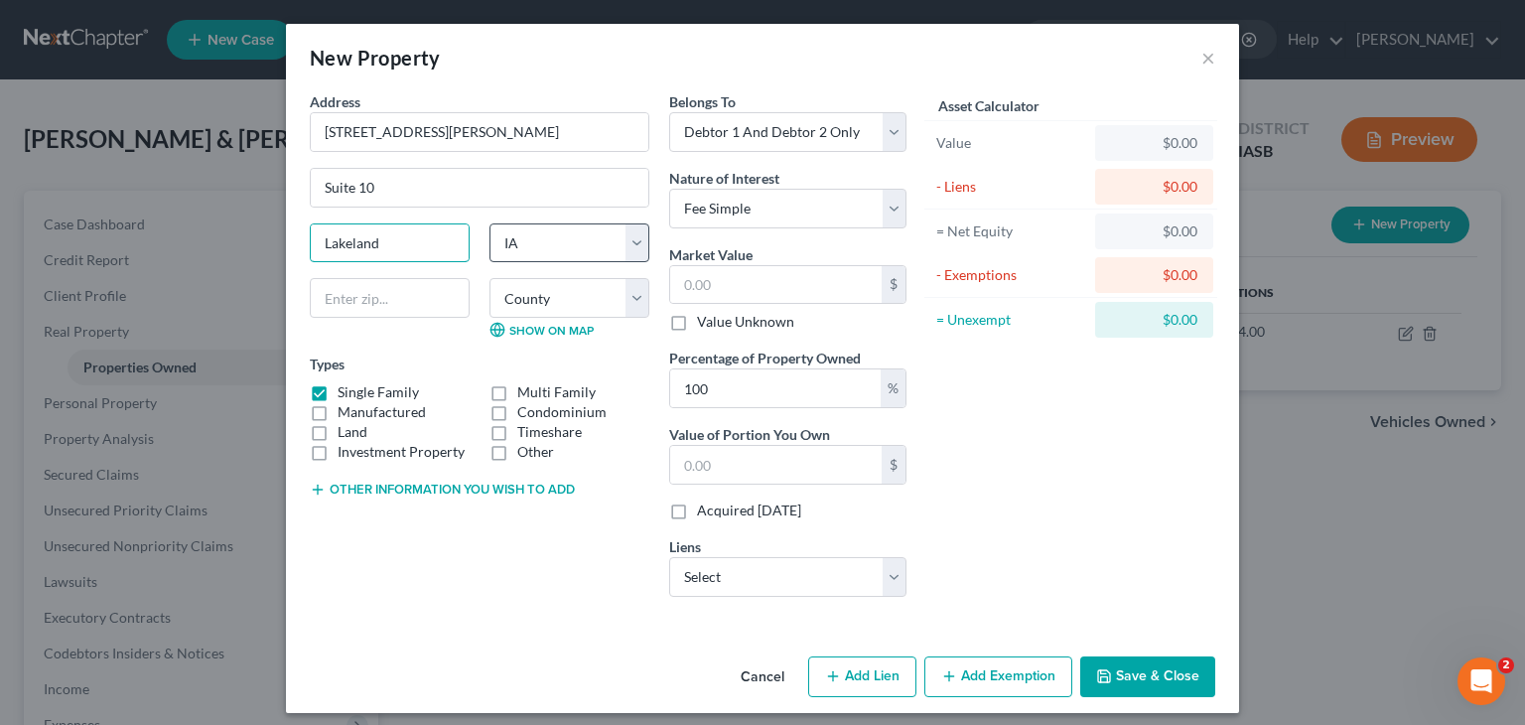
type input "Lakeland"
click at [510, 255] on select "State [US_STATE] AK AR AZ CA CO CT DE DC [GEOGRAPHIC_DATA] [GEOGRAPHIC_DATA] GU…" at bounding box center [569, 243] width 160 height 40
select select "9"
click at [489, 223] on select "State [US_STATE] AK AR AZ CA CO CT DE DC [GEOGRAPHIC_DATA] [GEOGRAPHIC_DATA] GU…" at bounding box center [569, 243] width 160 height 40
click at [378, 307] on input "text" at bounding box center [390, 298] width 160 height 40
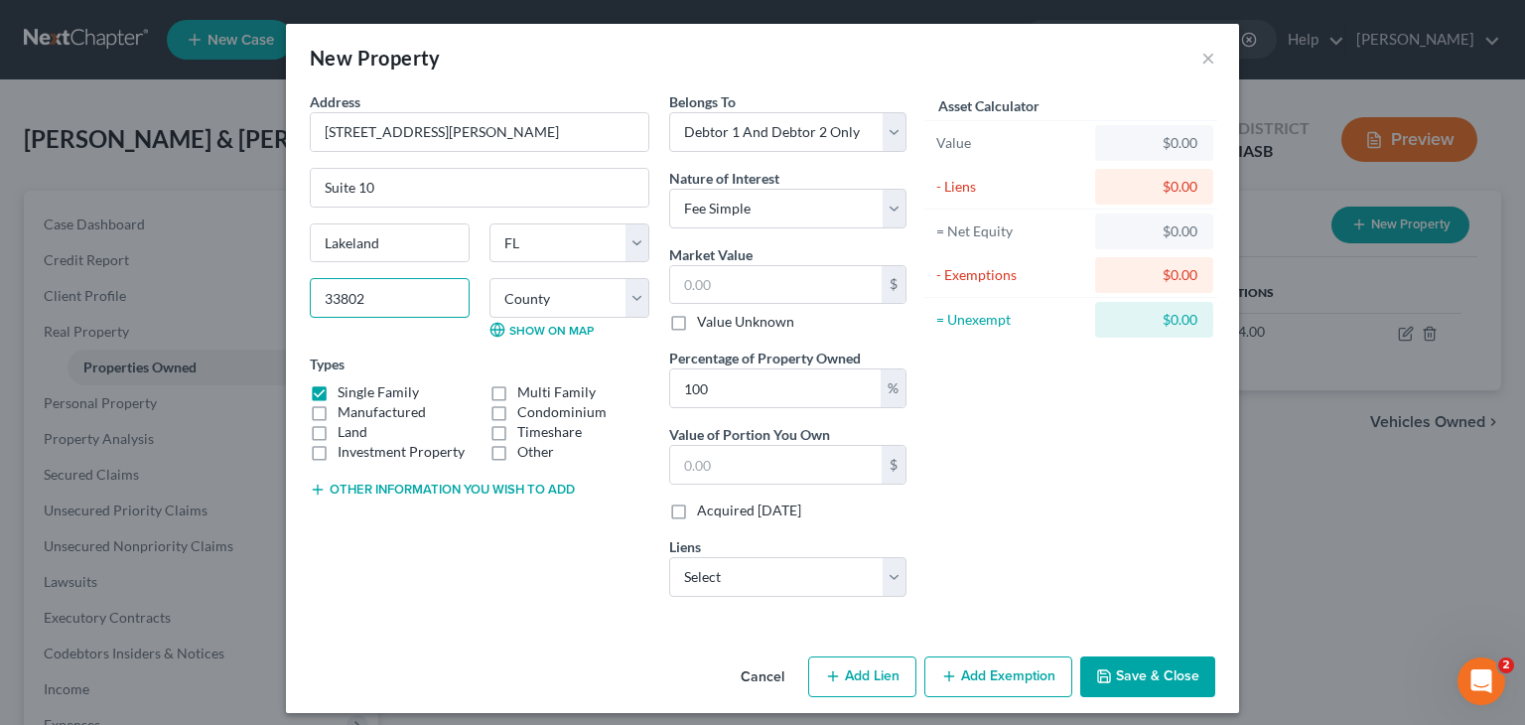
type input "33802"
click at [419, 348] on div "[GEOGRAPHIC_DATA] [US_STATE][GEOGRAPHIC_DATA] [GEOGRAPHIC_DATA] [GEOGRAPHIC_DAT…" at bounding box center [479, 288] width 359 height 131
click at [517, 433] on label "Timeshare" at bounding box center [549, 432] width 65 height 20
click at [525, 433] on input "Timeshare" at bounding box center [531, 428] width 13 height 13
checkbox input "true"
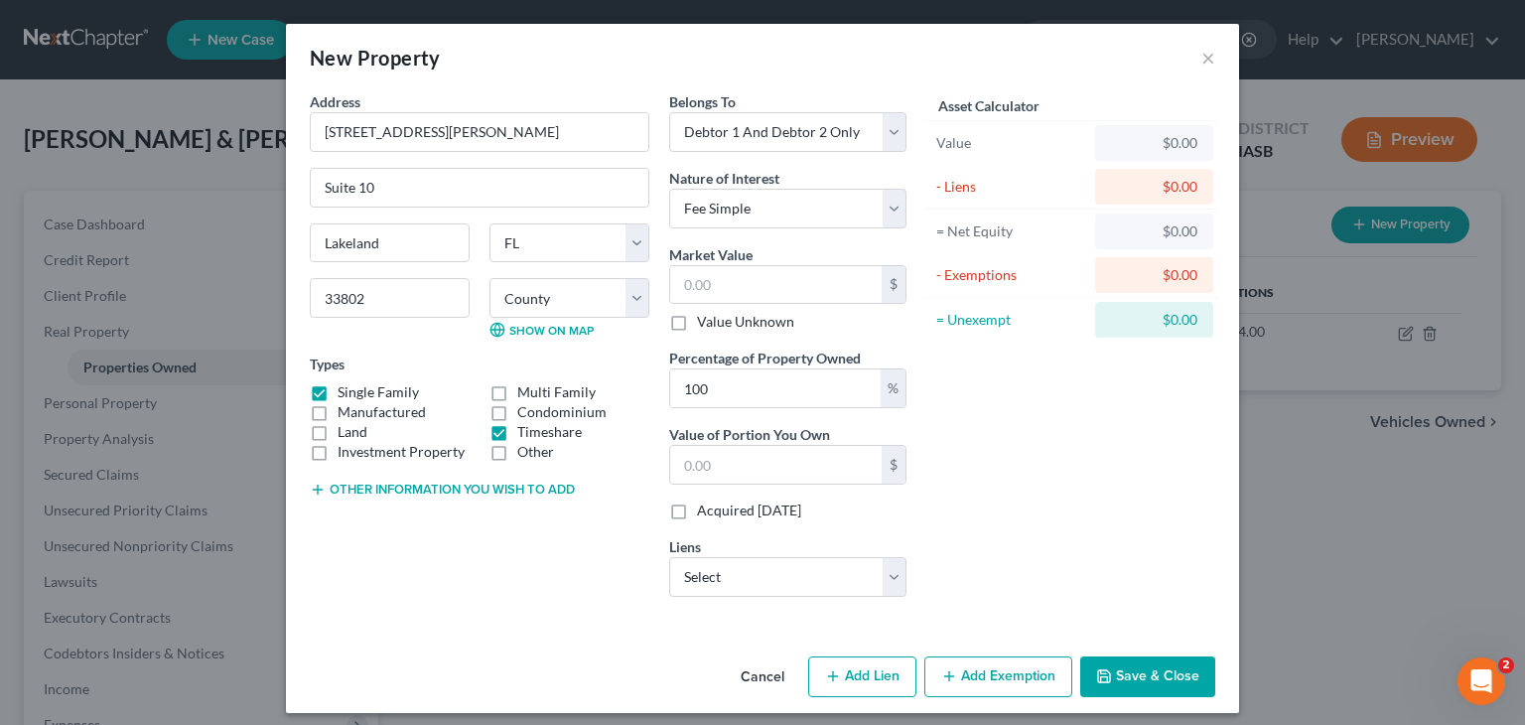
click at [338, 393] on label "Single Family" at bounding box center [378, 392] width 81 height 20
click at [345, 393] on input "Single Family" at bounding box center [351, 388] width 13 height 13
checkbox input "false"
click at [697, 323] on label "Value Unknown" at bounding box center [745, 322] width 97 height 20
click at [705, 323] on input "Value Unknown" at bounding box center [711, 318] width 13 height 13
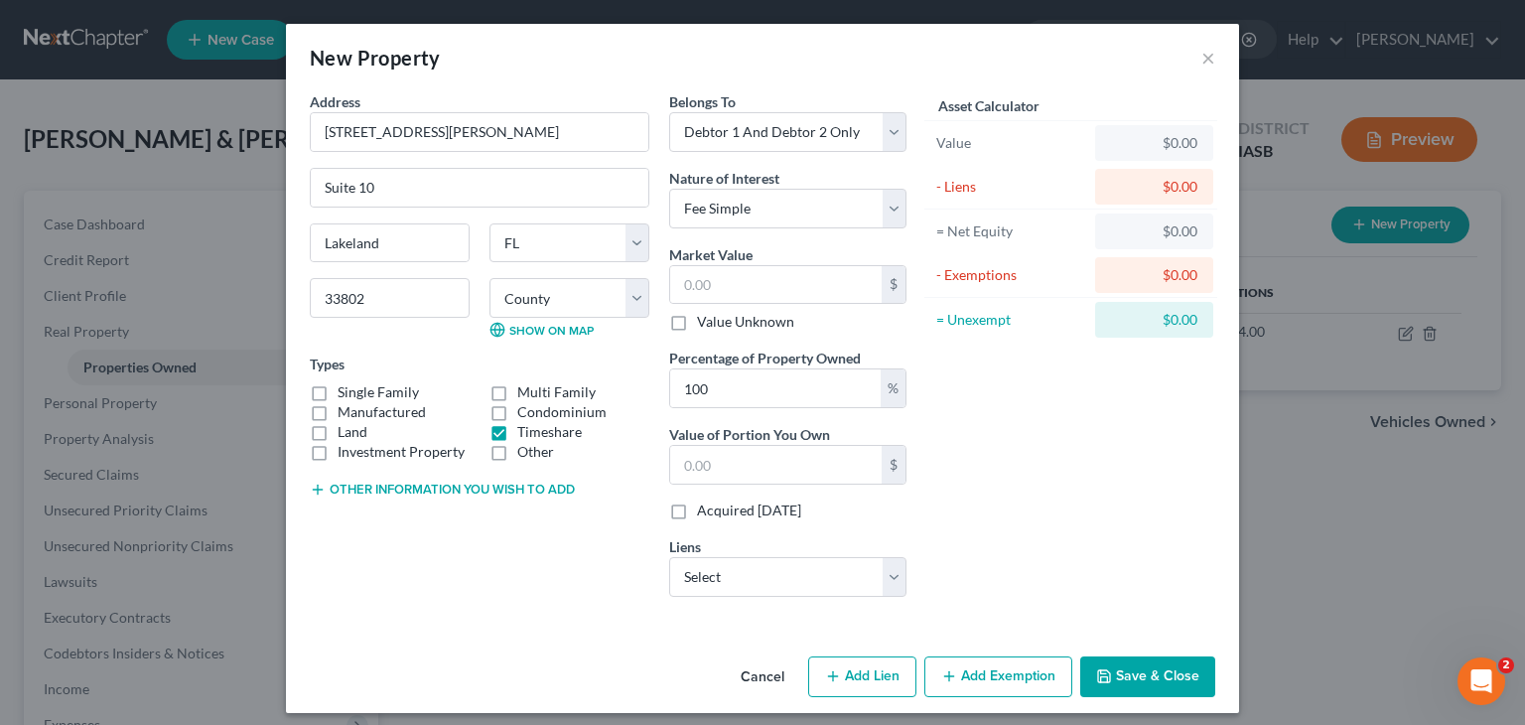
checkbox input "true"
type input "0.00"
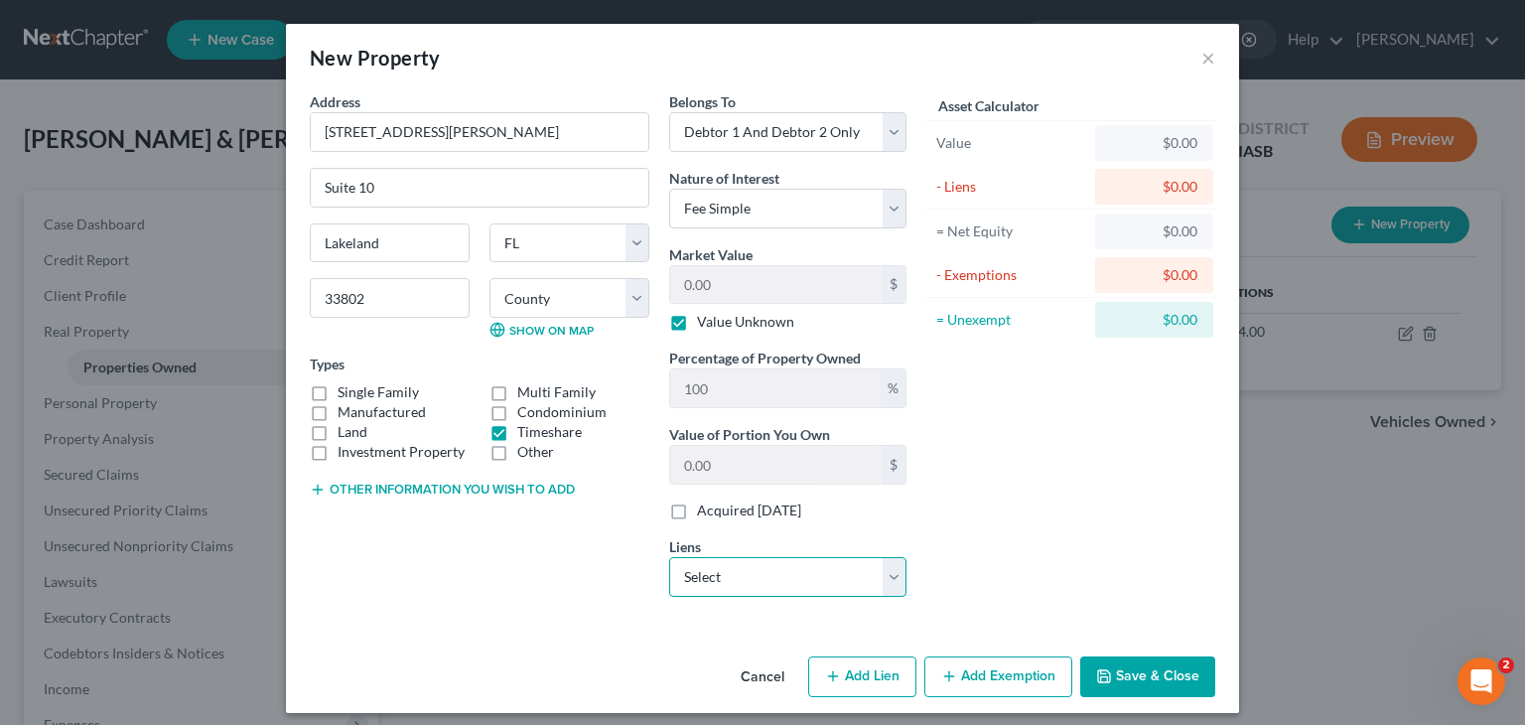
click at [801, 569] on select "Select Marriott Vacation Club - Unknown" at bounding box center [787, 577] width 237 height 40
select select "9"
select select "2"
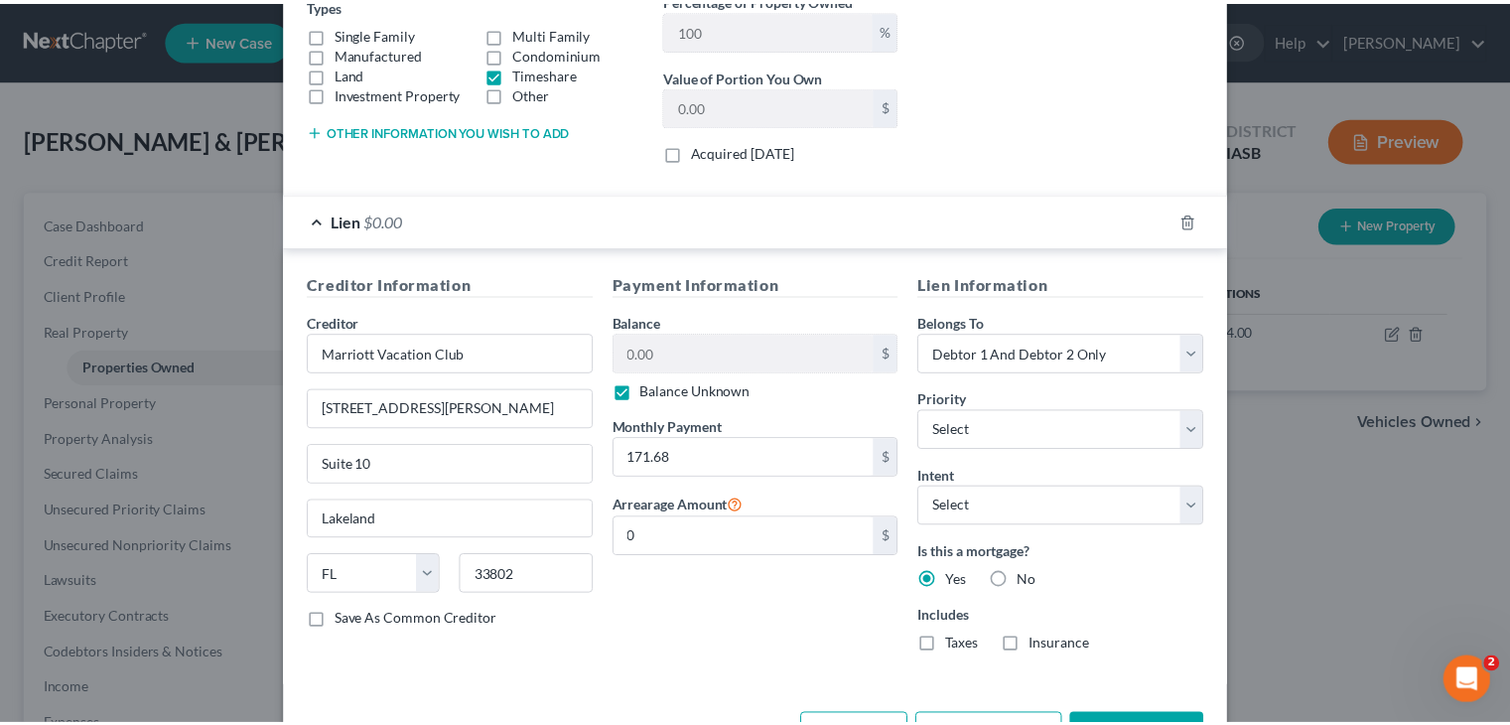
scroll to position [425, 0]
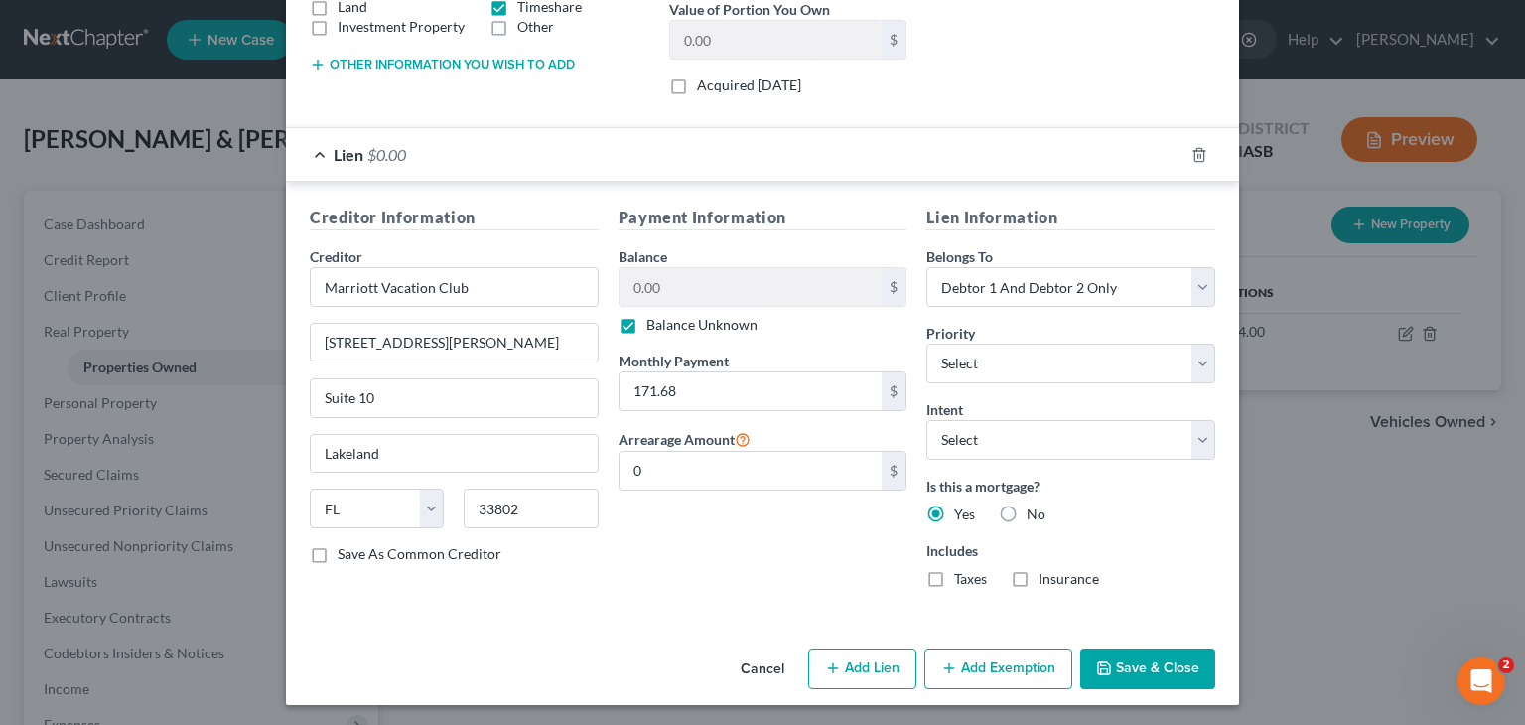
click at [1144, 667] on button "Save & Close" at bounding box center [1147, 669] width 135 height 42
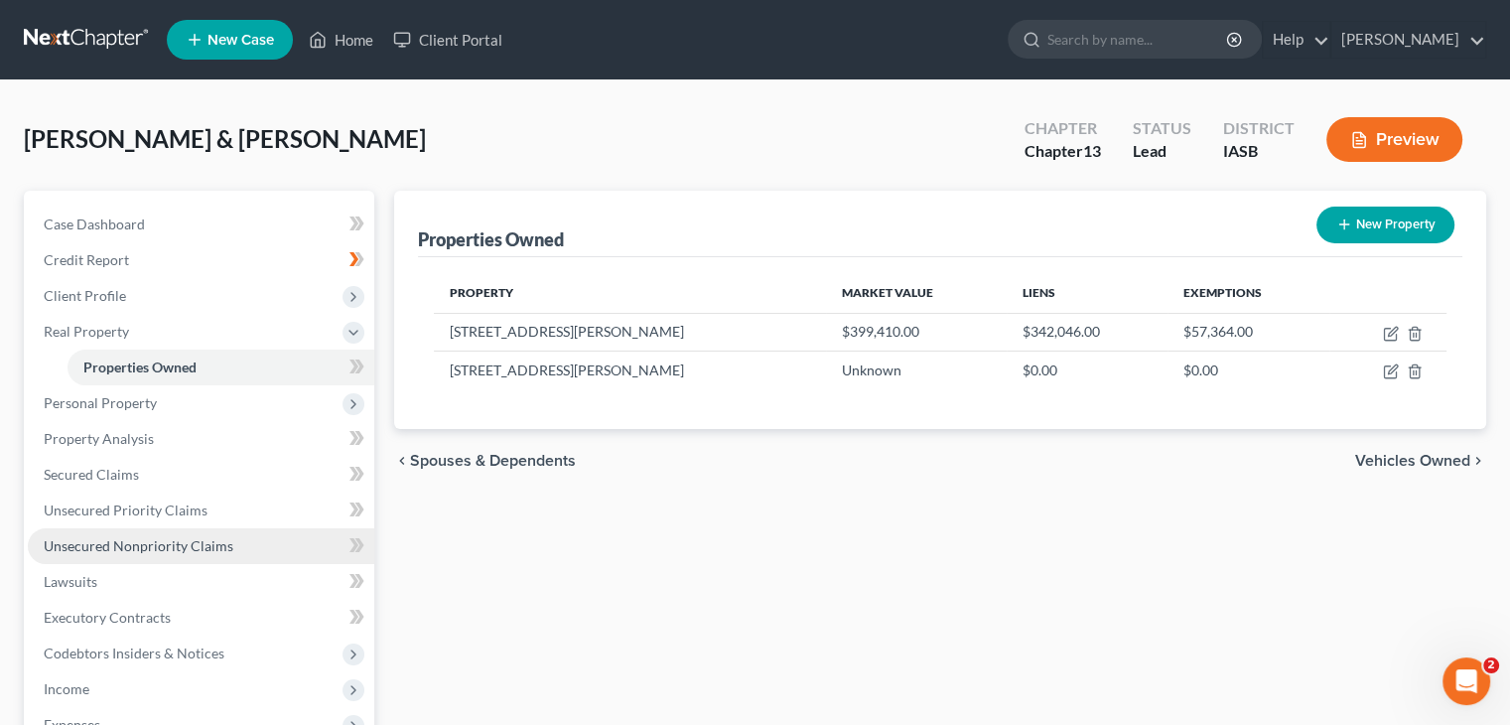
click at [191, 550] on span "Unsecured Nonpriority Claims" at bounding box center [139, 545] width 190 height 17
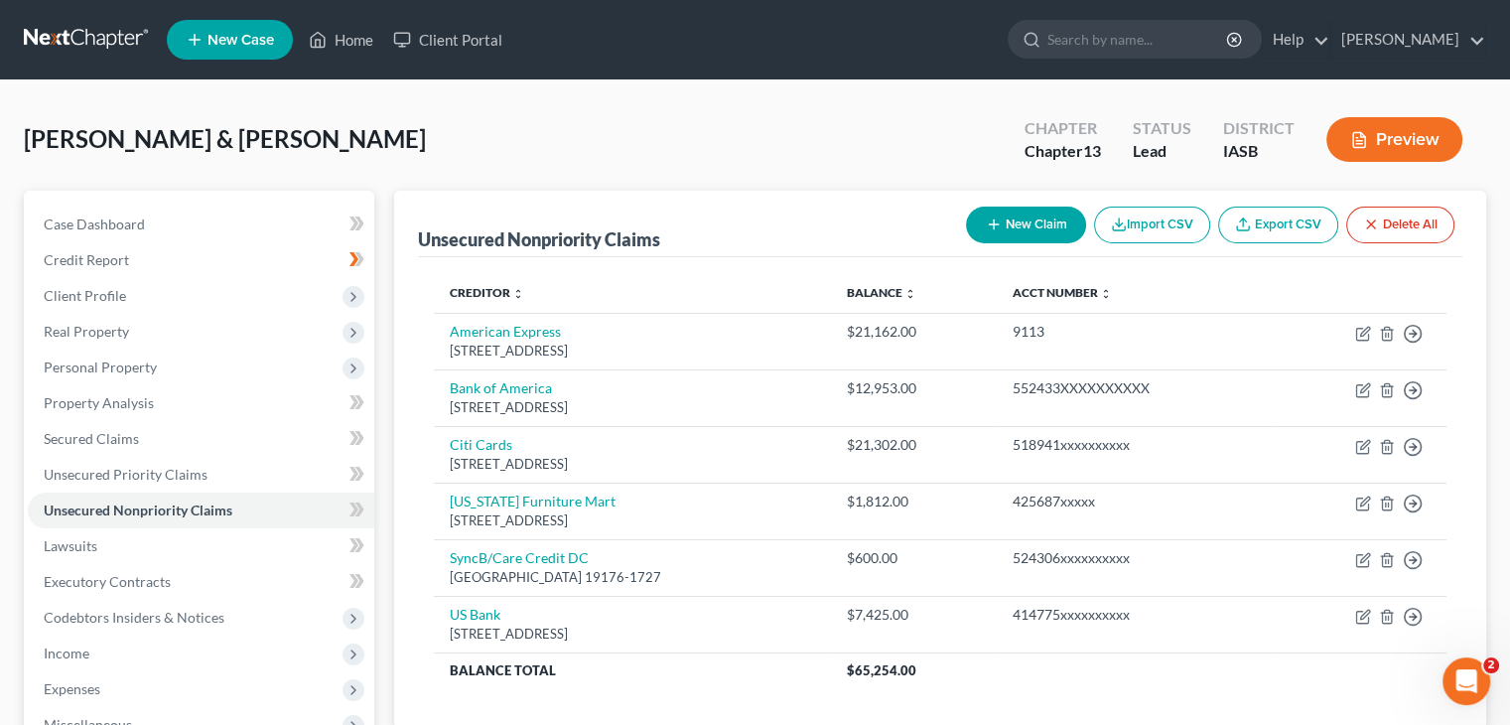
click at [1059, 230] on button "New Claim" at bounding box center [1026, 224] width 120 height 37
select select "2"
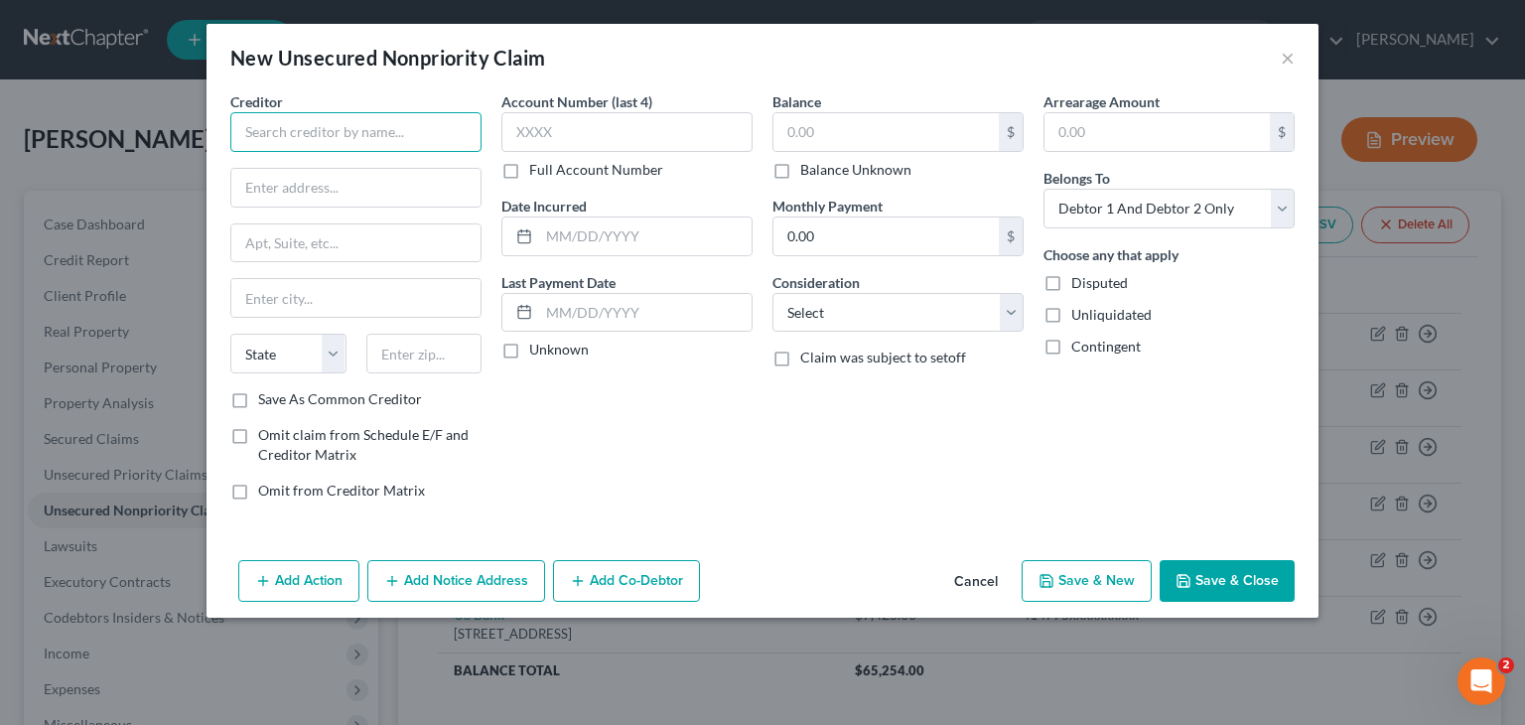
click at [336, 121] on input "text" at bounding box center [355, 132] width 251 height 40
type input "[PERSON_NAME] & [PERSON_NAME]"
click at [338, 196] on input "text" at bounding box center [355, 188] width 249 height 38
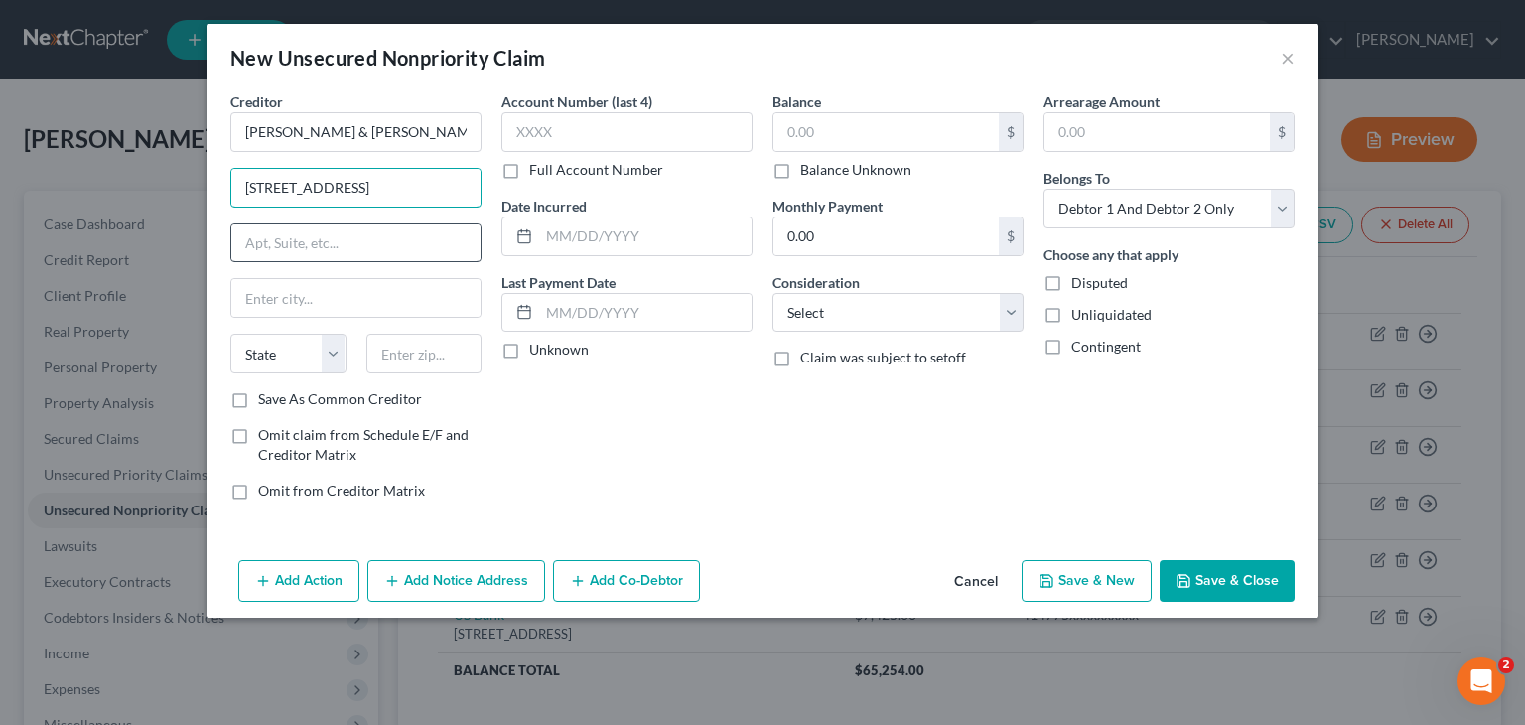
type input "[STREET_ADDRESS]"
click at [334, 231] on input "text" at bounding box center [355, 243] width 249 height 38
type input "#804"
click at [340, 292] on input "text" at bounding box center [355, 298] width 249 height 38
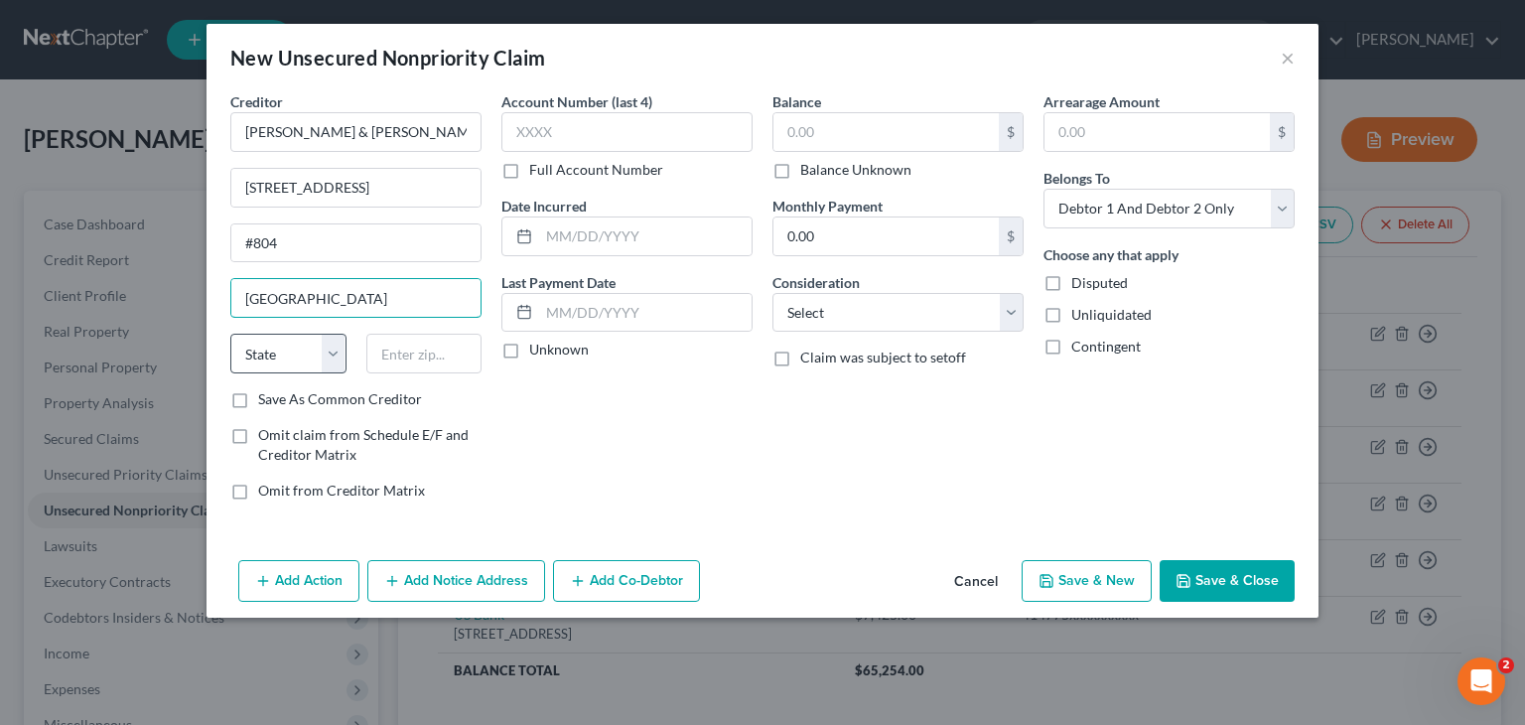
type input "[GEOGRAPHIC_DATA]"
click at [286, 365] on select "State [US_STATE] AK AR AZ CA CO CT DE DC [GEOGRAPHIC_DATA] [GEOGRAPHIC_DATA] GU…" at bounding box center [288, 354] width 116 height 40
select select "16"
click at [230, 334] on select "State [US_STATE] AK AR AZ CA CO CT DE DC [GEOGRAPHIC_DATA] [GEOGRAPHIC_DATA] GU…" at bounding box center [288, 354] width 116 height 40
click at [470, 342] on input "text" at bounding box center [424, 354] width 116 height 40
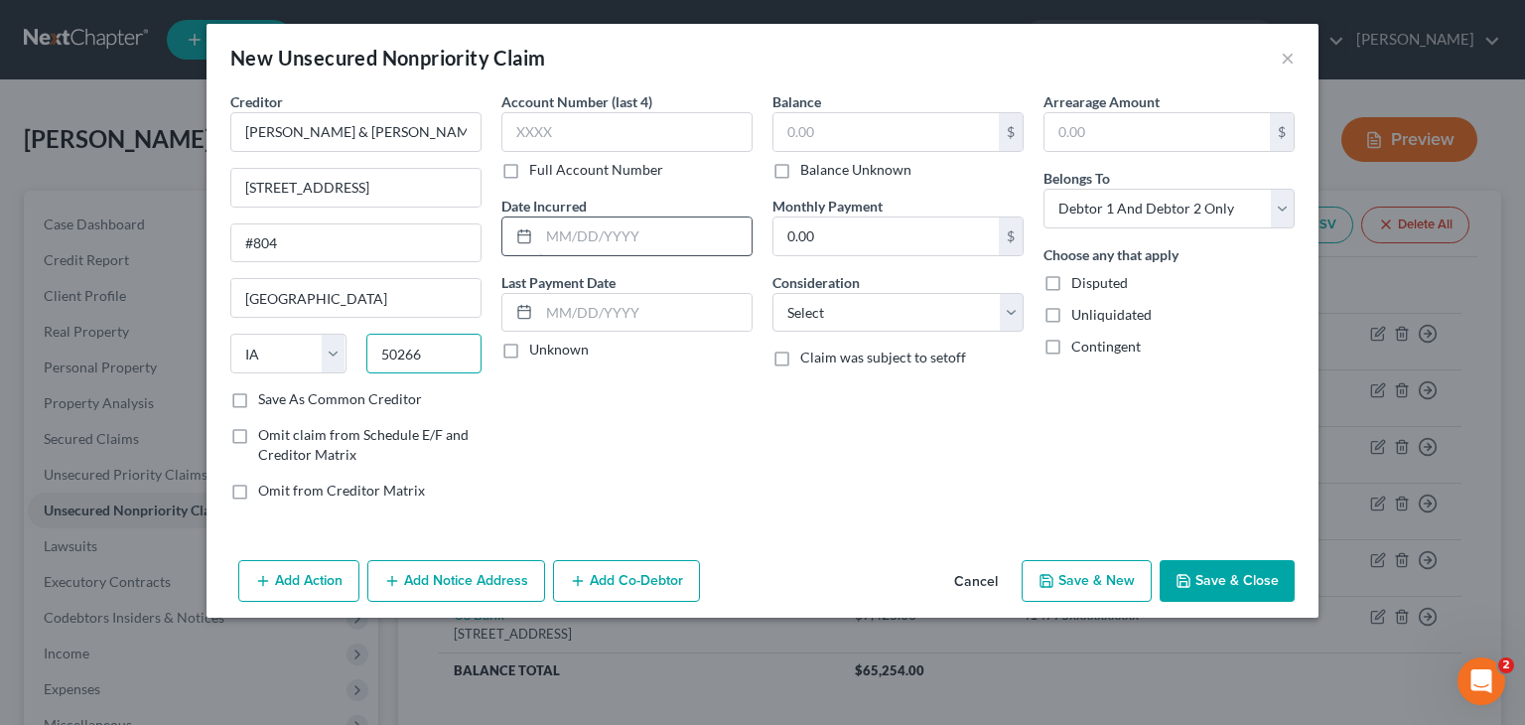
type input "50266"
click at [628, 228] on input "text" at bounding box center [645, 236] width 212 height 38
click at [577, 312] on input "text" at bounding box center [645, 313] width 212 height 38
click at [869, 107] on div "Balance $ Balance Unknown Balance Undetermined $ Balance Unknown" at bounding box center [897, 135] width 251 height 88
click at [856, 136] on input "text" at bounding box center [885, 132] width 225 height 38
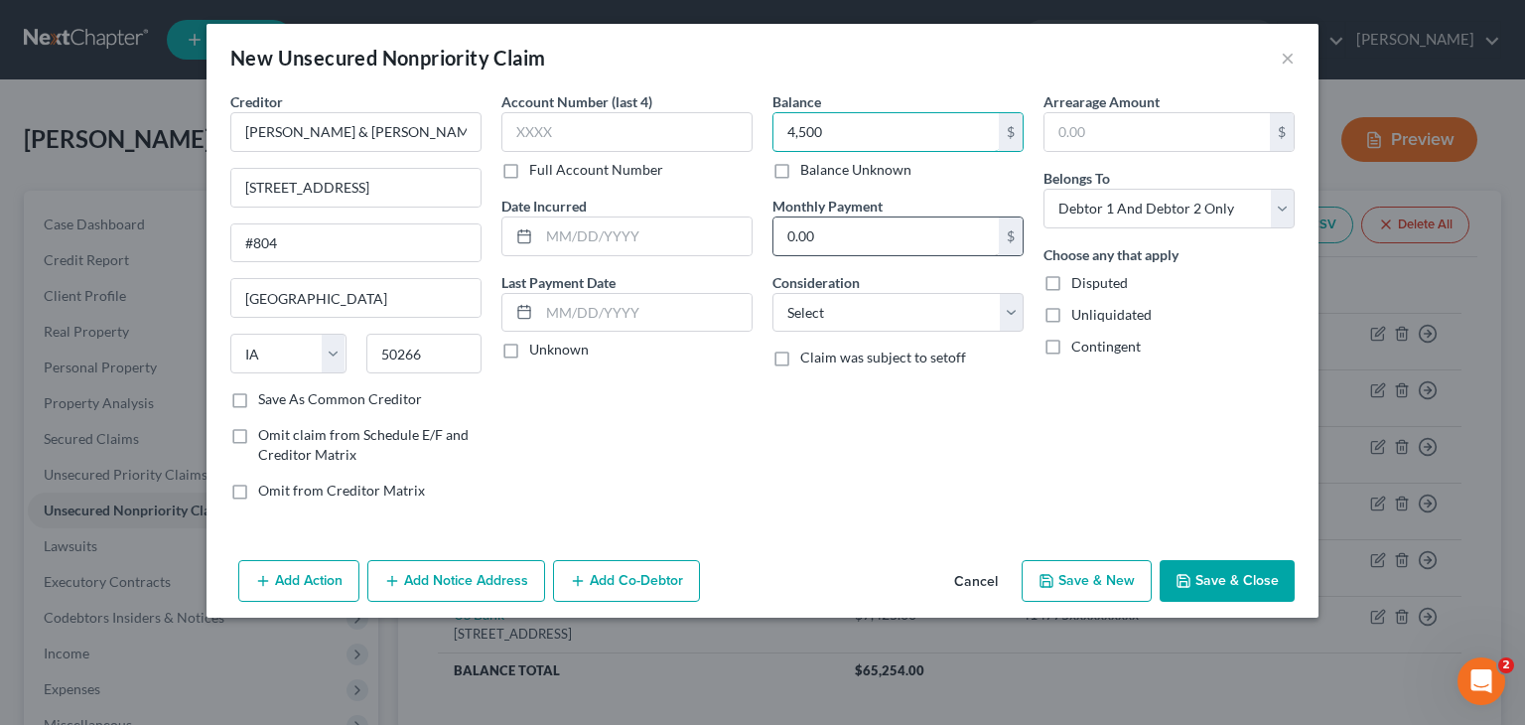
type input "4,500"
click at [856, 227] on input "0.00" at bounding box center [885, 236] width 225 height 38
type input "150"
click at [891, 314] on select "Select Cable / Satellite Services Collection Agency Credit Card Debt Debt Couns…" at bounding box center [897, 313] width 251 height 40
select select "10"
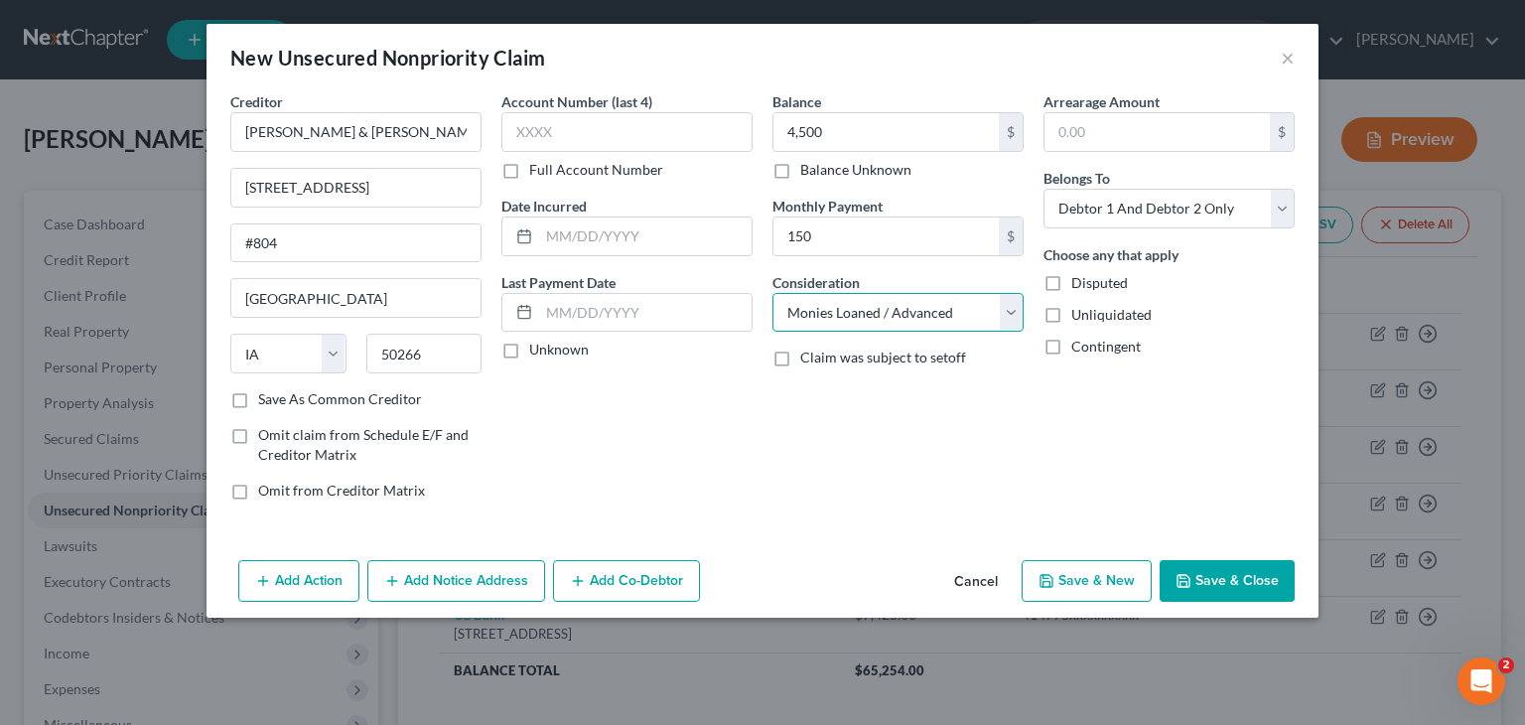
click at [772, 293] on select "Select Cable / Satellite Services Collection Agency Credit Card Debt Debt Couns…" at bounding box center [897, 313] width 251 height 40
click at [827, 466] on div "Balance 4,500.00 $ Balance Unknown Balance Undetermined 4,500 $ Balance Unknown…" at bounding box center [897, 303] width 271 height 425
click at [827, 462] on div "Balance 4,500.00 $ Balance Unknown Balance Undetermined 4,500 $ Balance Unknown…" at bounding box center [897, 303] width 271 height 425
click at [1234, 578] on button "Save & Close" at bounding box center [1226, 581] width 135 height 42
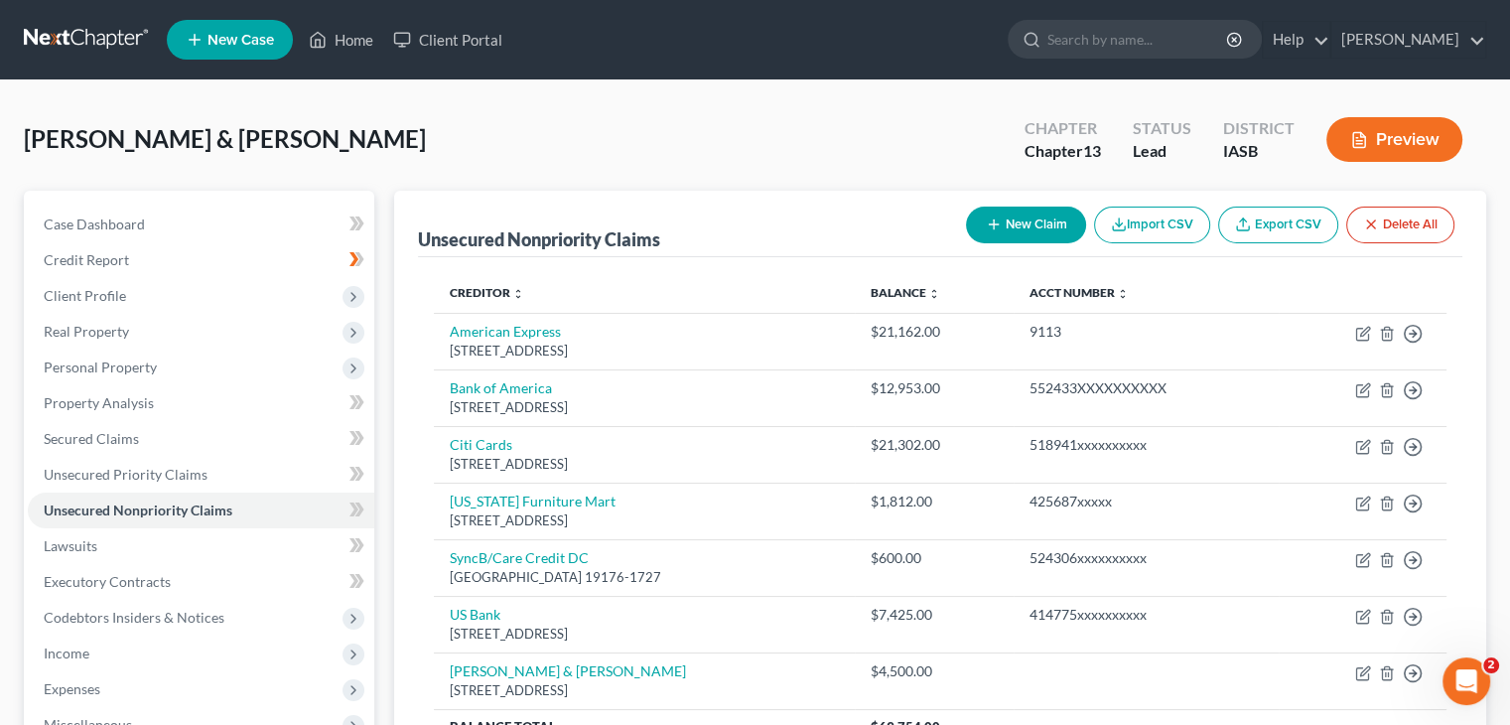
click at [443, 99] on div "[PERSON_NAME] & [PERSON_NAME] Upgraded Chapter Chapter 13 Status Lead District …" at bounding box center [755, 567] width 1510 height 975
